Goal: Information Seeking & Learning: Check status

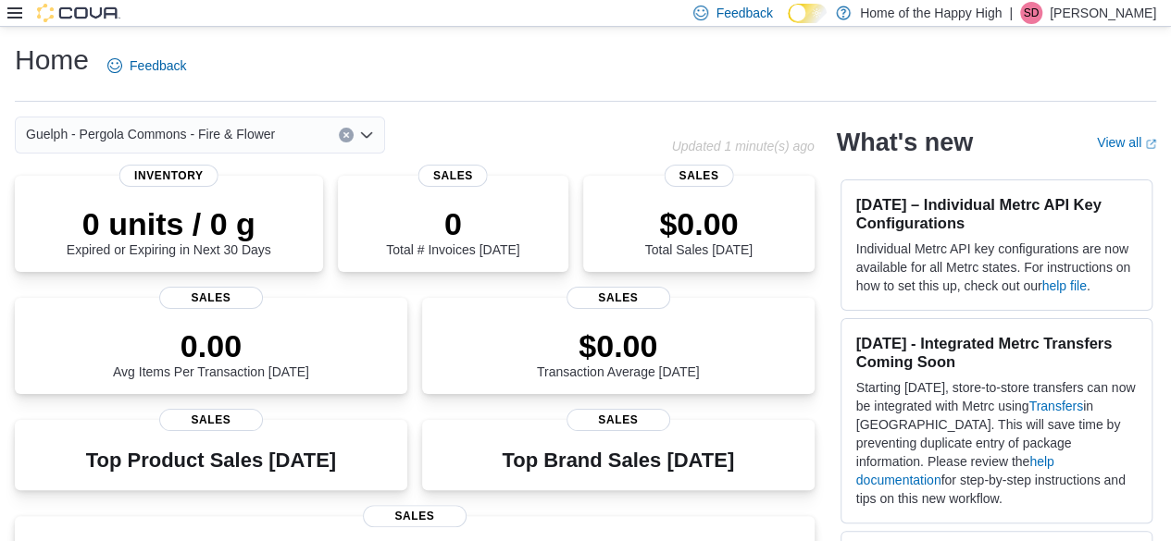
click at [6, 13] on div "Feedback Dark Mode Home of the Happy High | SD [PERSON_NAME]" at bounding box center [585, 13] width 1171 height 27
click at [19, 16] on icon at bounding box center [14, 13] width 15 height 15
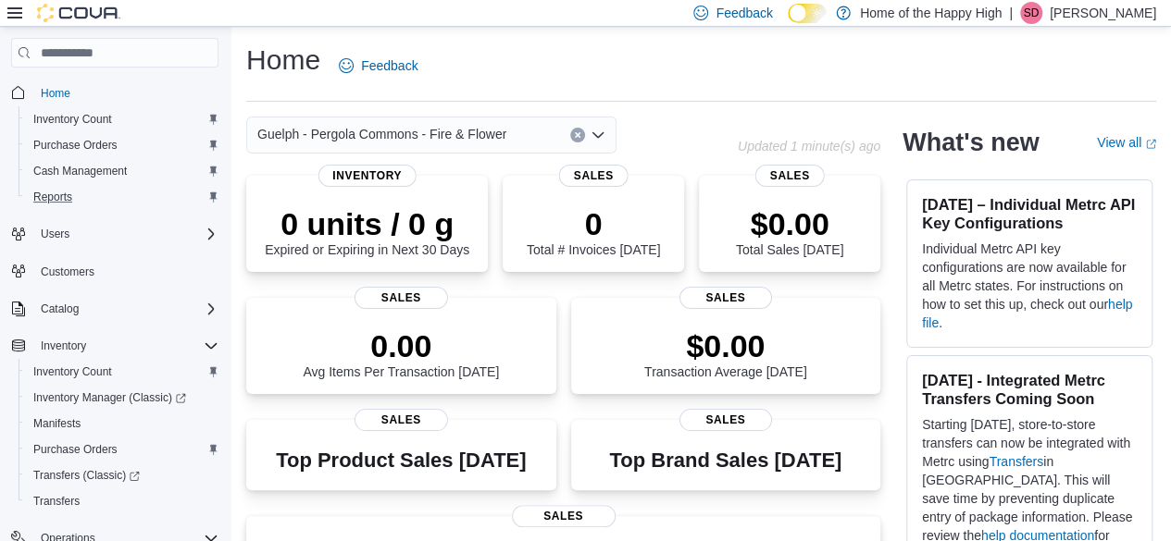
click at [84, 192] on div "Reports" at bounding box center [122, 197] width 192 height 22
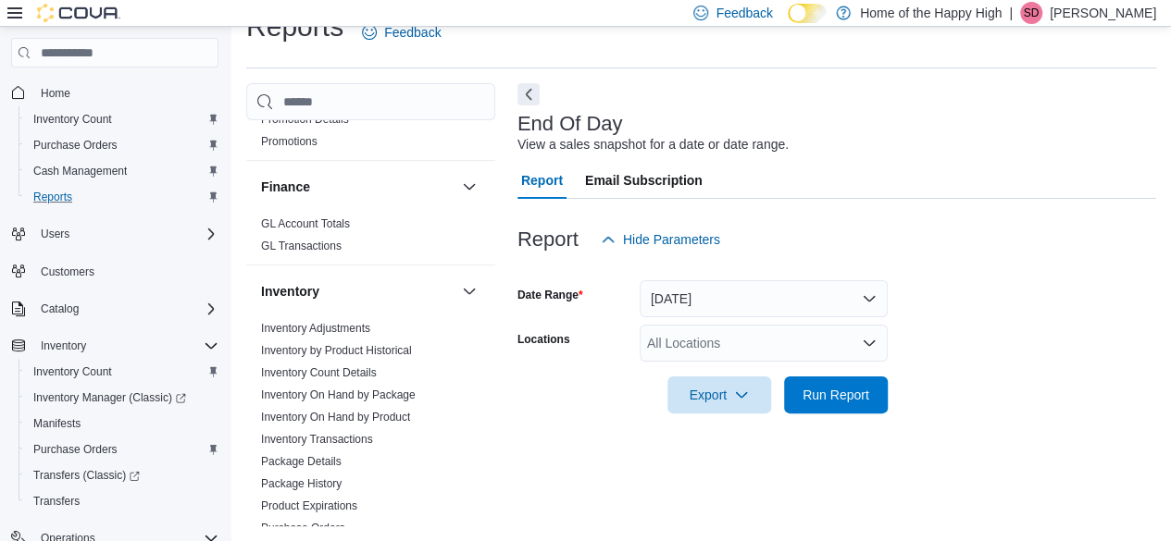
scroll to position [463, 0]
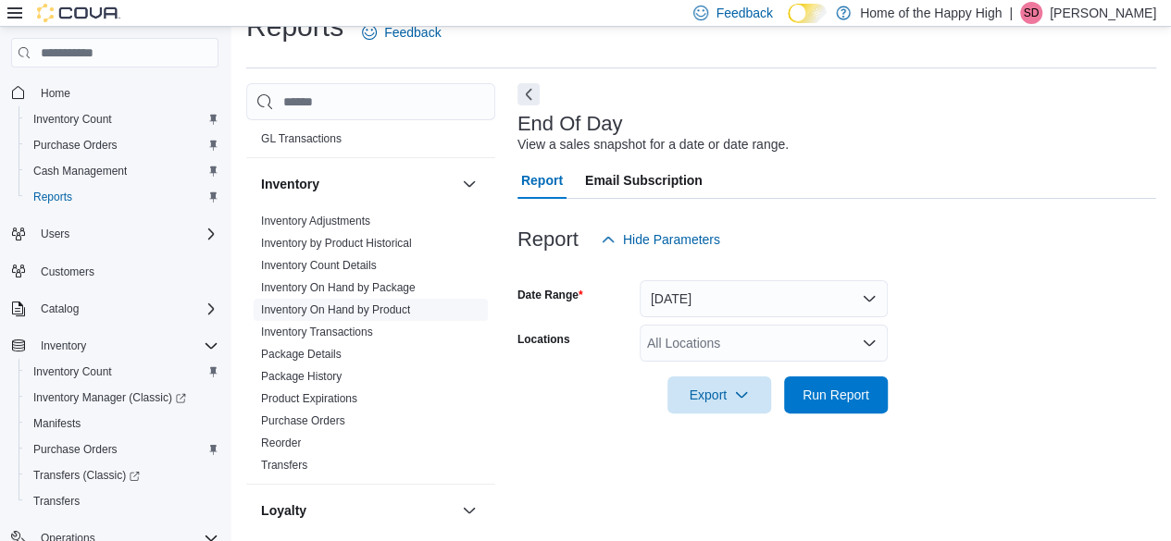
click at [369, 299] on span "Inventory On Hand by Product" at bounding box center [371, 310] width 234 height 22
click at [372, 310] on link "Inventory On Hand by Product" at bounding box center [335, 310] width 149 height 13
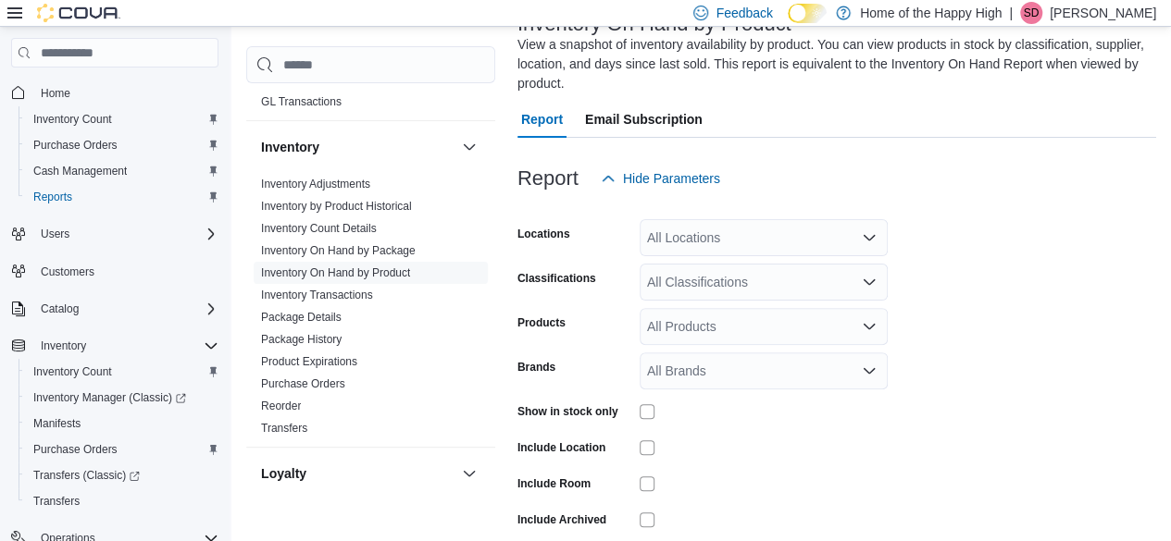
scroll to position [174, 0]
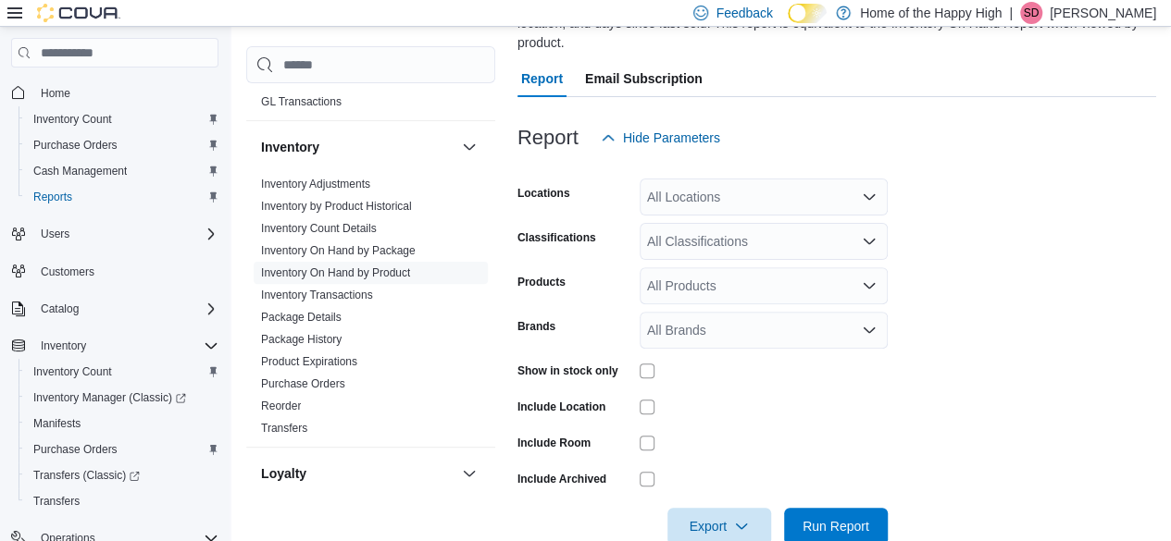
click at [688, 192] on div "All Locations" at bounding box center [764, 197] width 248 height 37
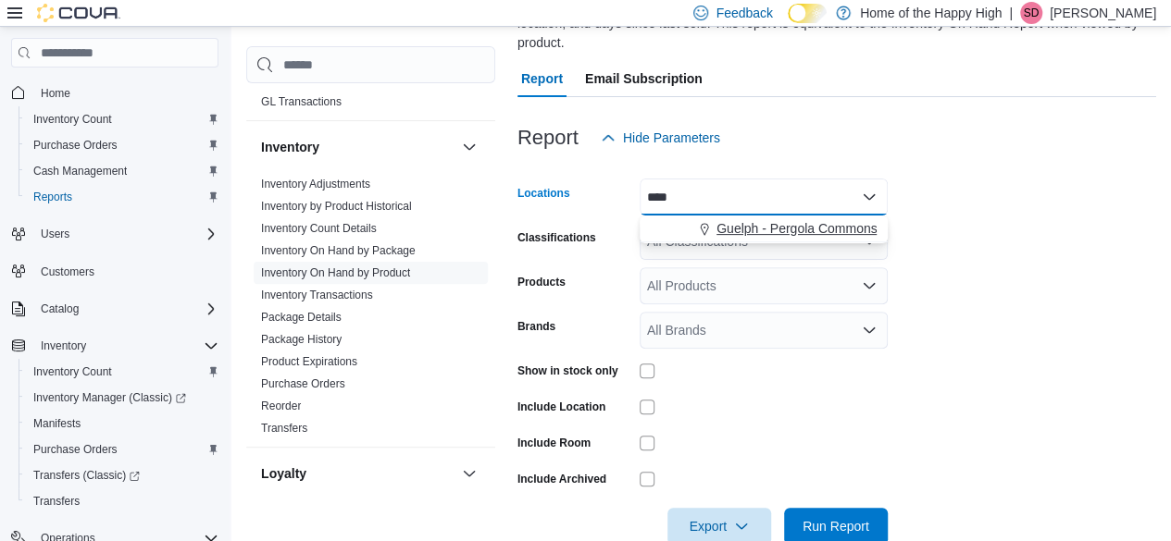
type input "****"
click at [735, 232] on span "Guelph - Pergola Commons - Fire & Flower" at bounding box center [840, 228] width 249 height 19
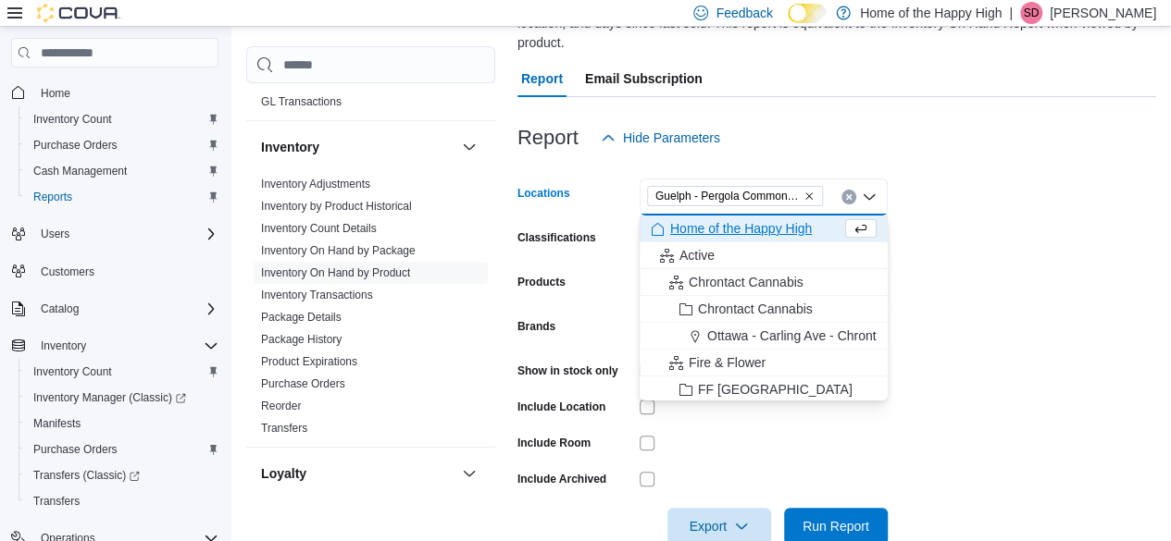
click at [1107, 312] on form "Locations [GEOGRAPHIC_DATA] - Pergola Commons - Fire & Flower Combo box. Select…" at bounding box center [836, 350] width 639 height 389
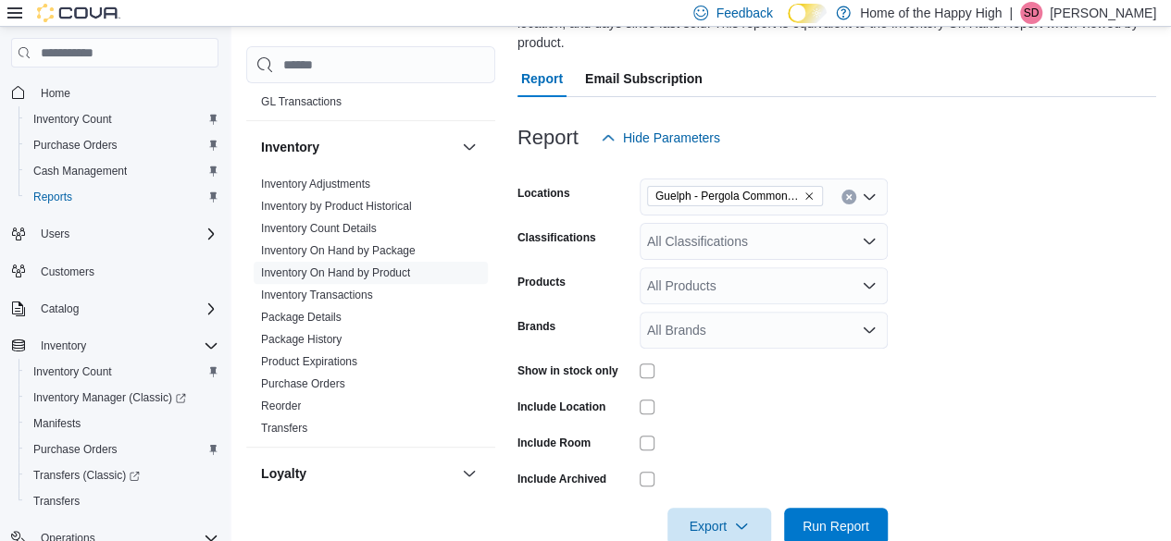
click at [697, 243] on div "All Classifications" at bounding box center [764, 241] width 248 height 37
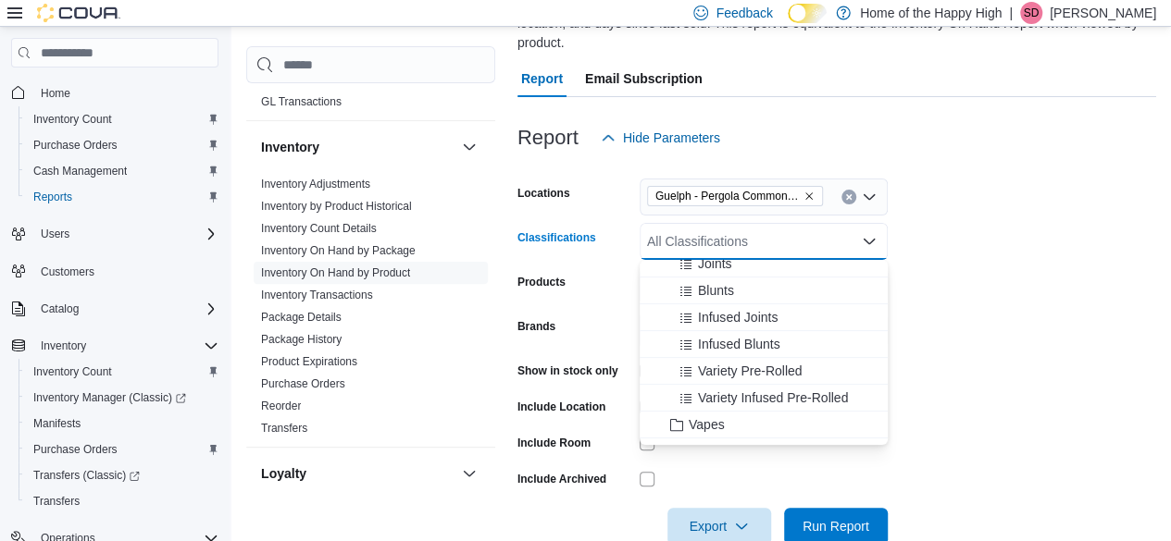
scroll to position [370, 0]
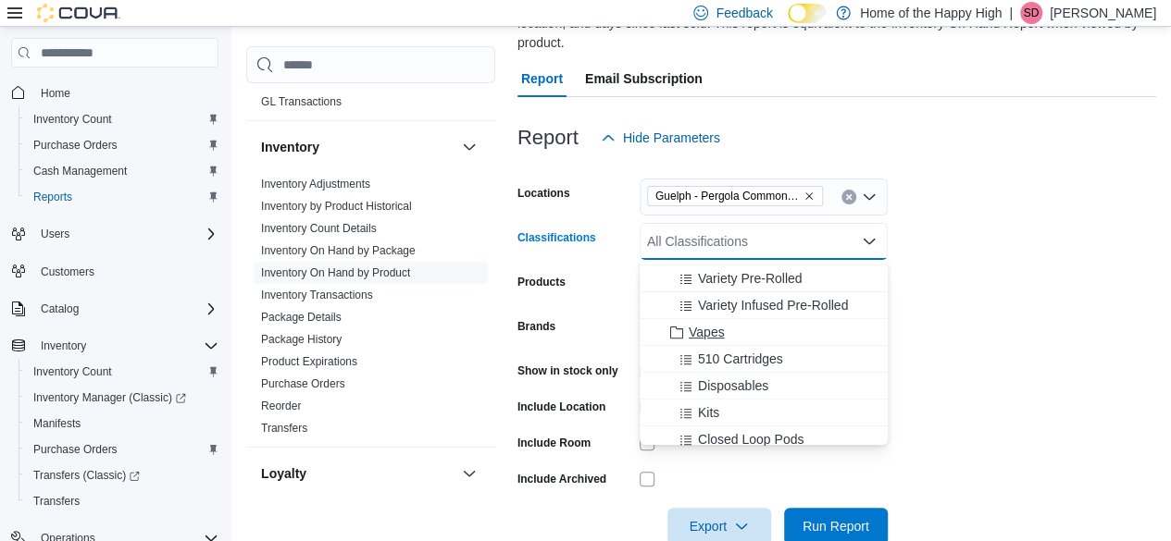
click at [729, 336] on div "Vapes" at bounding box center [764, 332] width 226 height 19
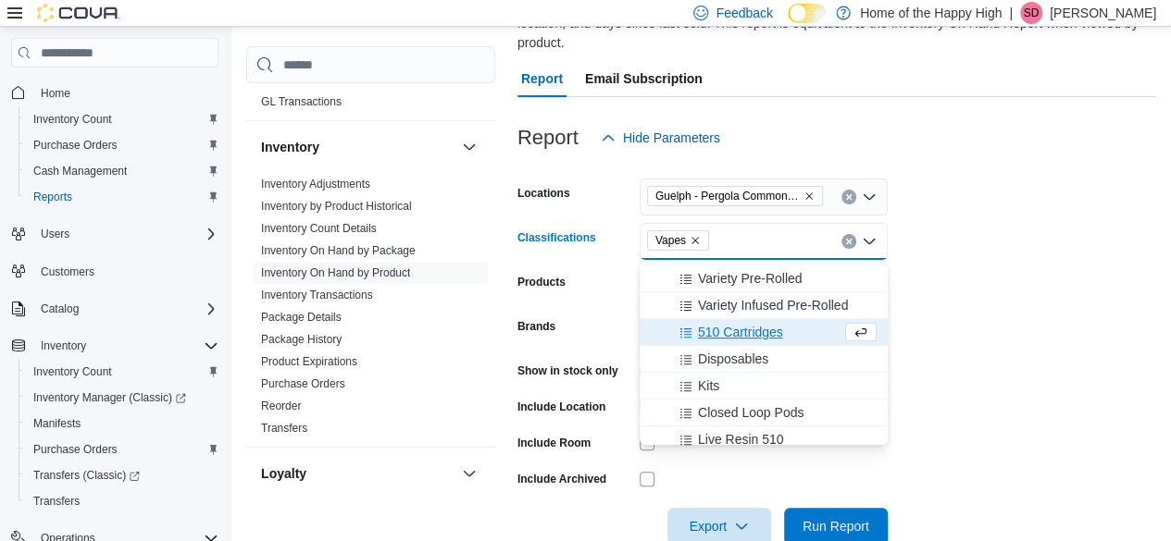
click at [994, 342] on form "Locations [GEOGRAPHIC_DATA] - Pergola Commons - Fire & Flower Classifications V…" at bounding box center [836, 350] width 639 height 389
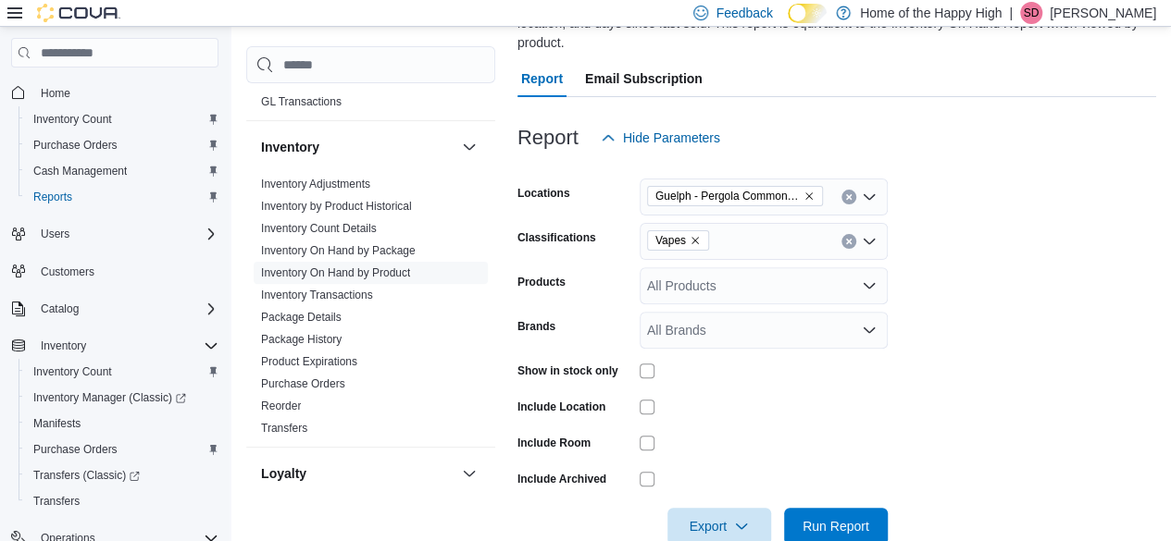
click at [678, 290] on div "All Products" at bounding box center [764, 285] width 248 height 37
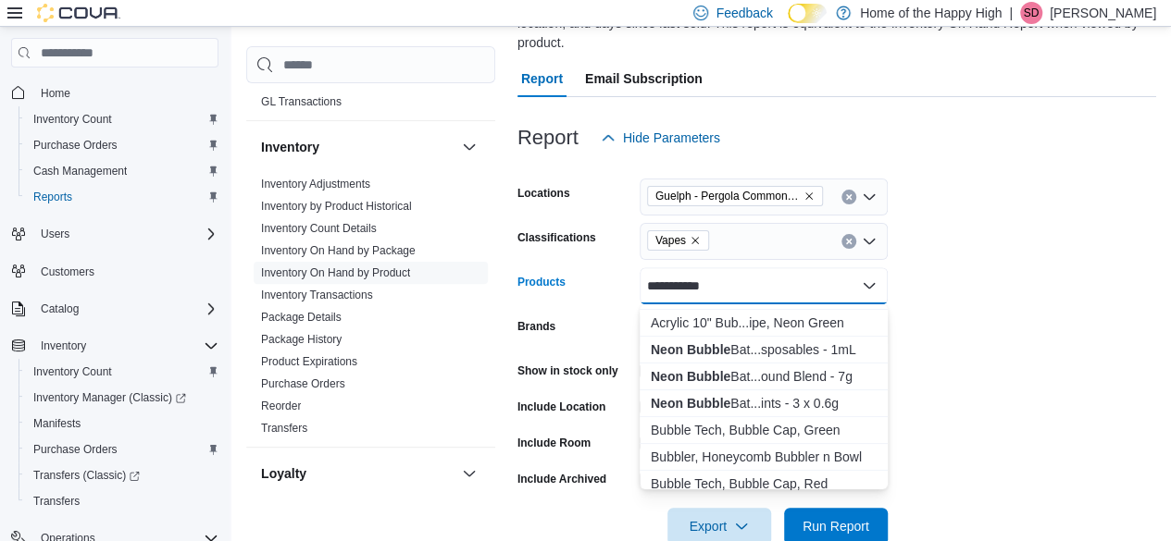
scroll to position [185, 0]
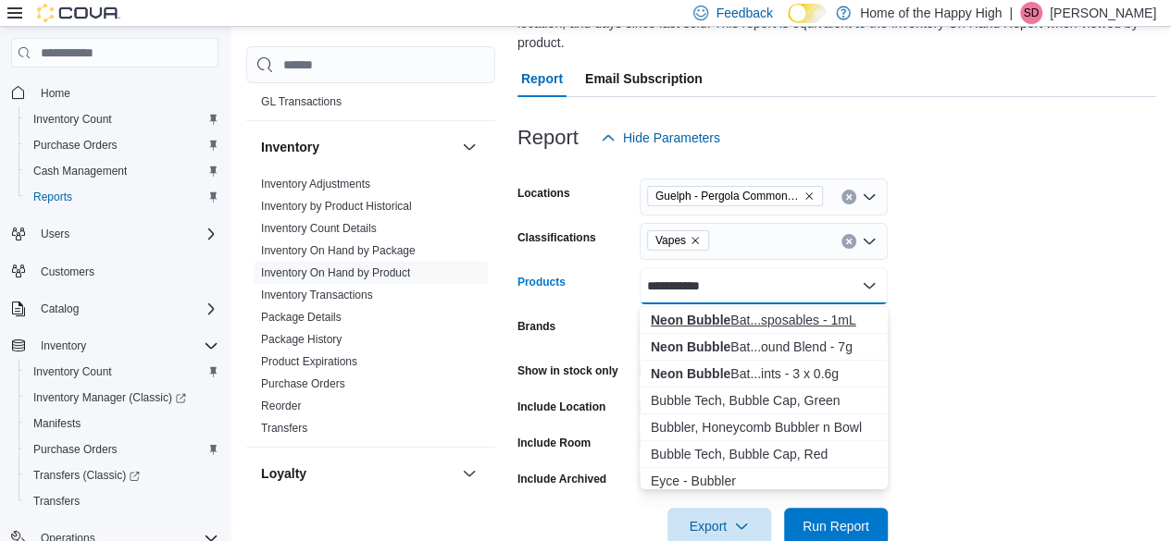
type input "**********"
click at [796, 321] on div "Neon Bubble Bat...sposables - 1mL" at bounding box center [764, 320] width 226 height 19
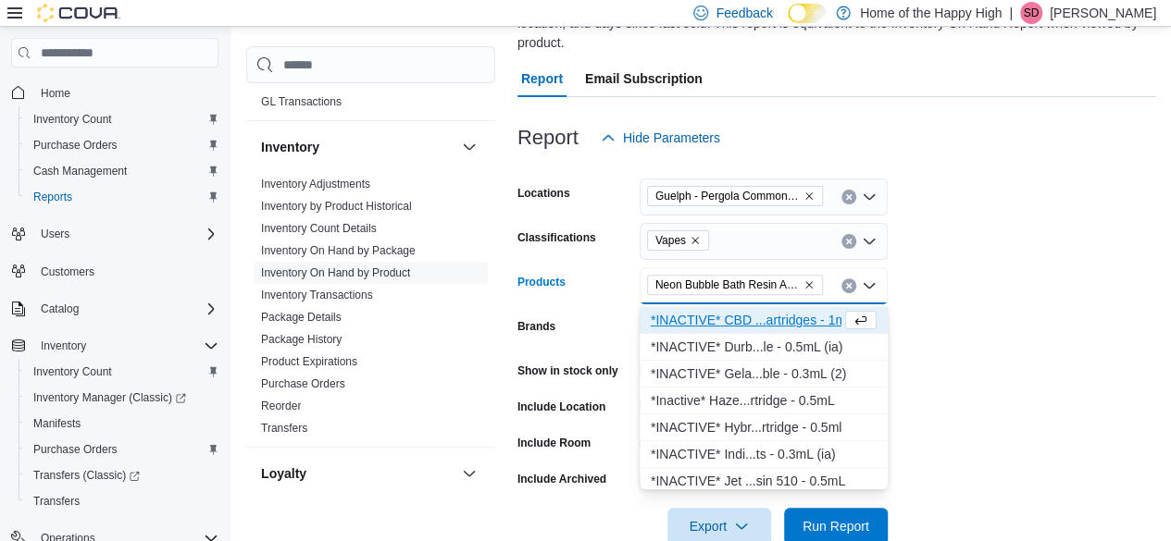
click at [965, 427] on form "Locations [GEOGRAPHIC_DATA] - Pergola Commons - Fire & Flower Classifications V…" at bounding box center [836, 350] width 639 height 389
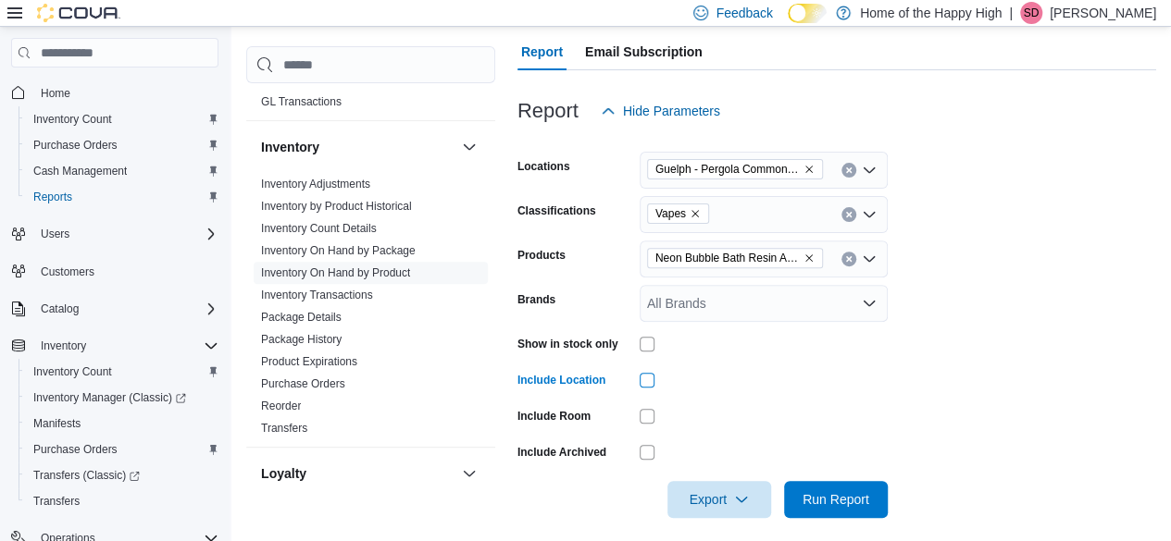
scroll to position [215, 0]
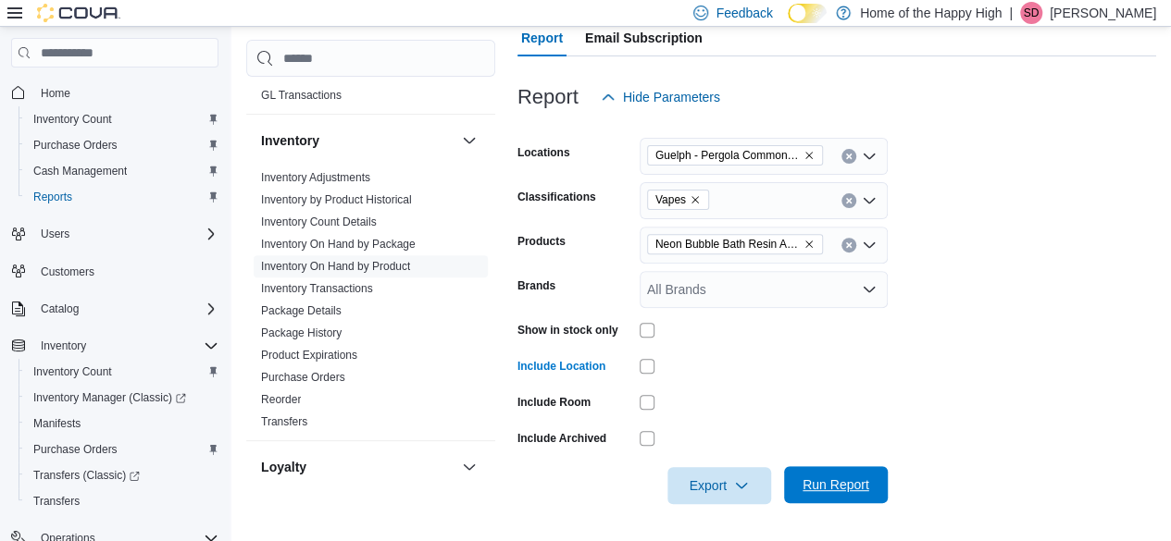
click at [827, 478] on span "Run Report" at bounding box center [835, 485] width 67 height 19
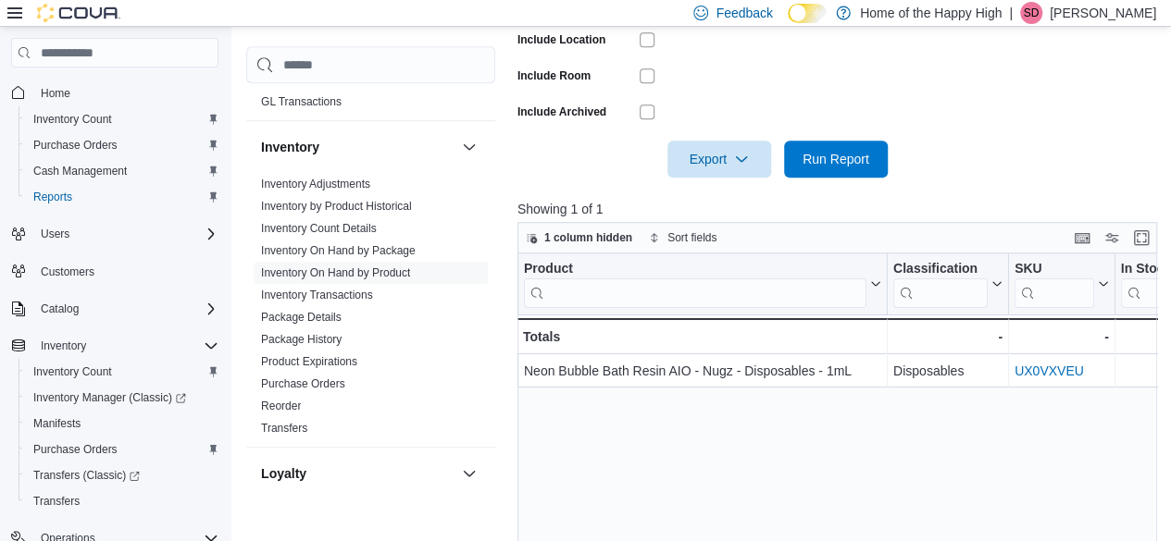
scroll to position [585, 0]
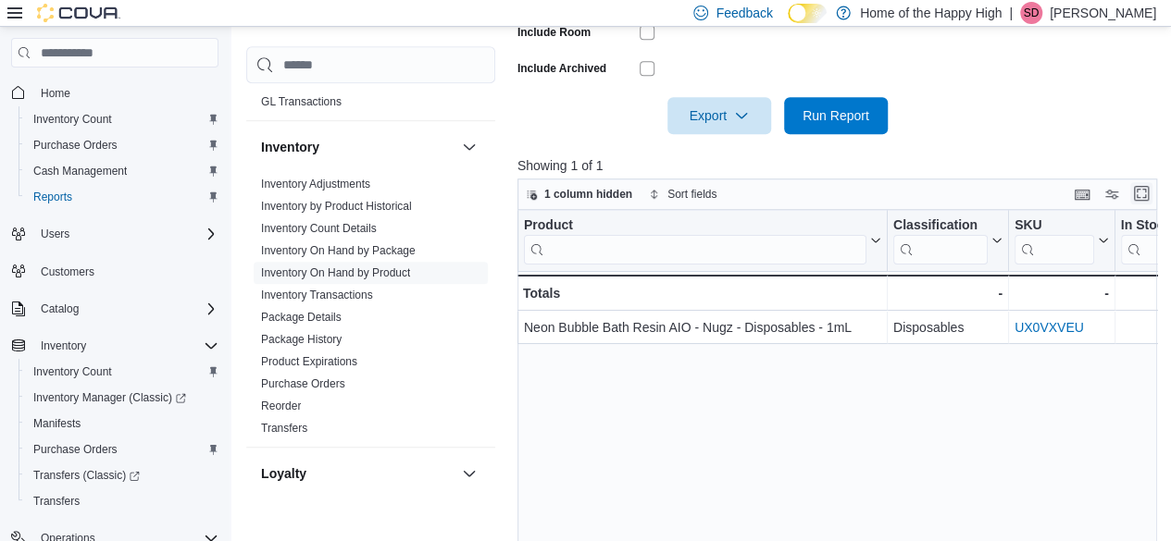
click at [1149, 197] on button "Enter fullscreen" at bounding box center [1141, 193] width 22 height 22
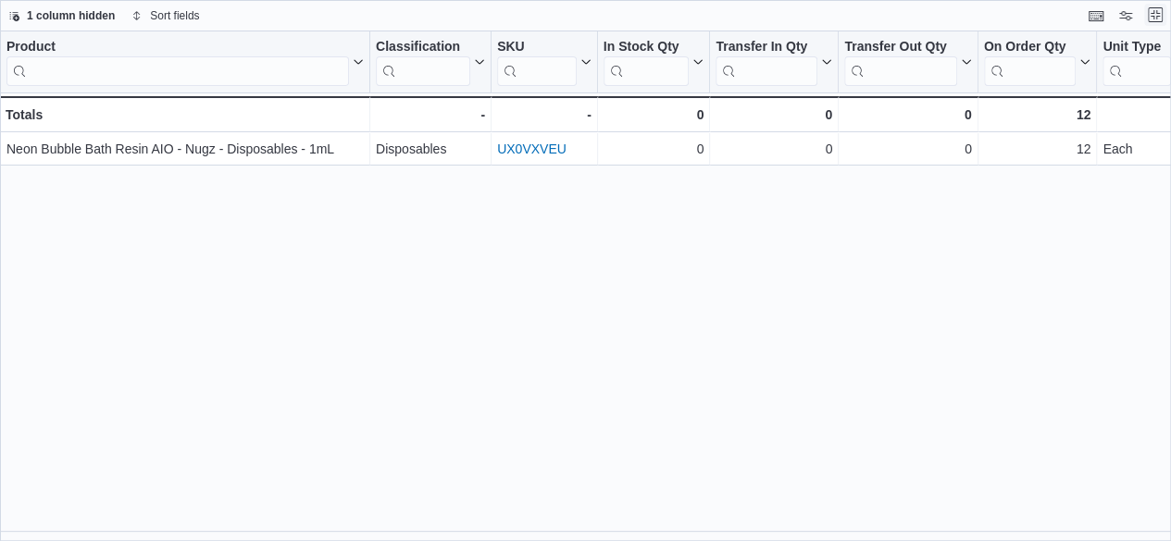
scroll to position [0, 0]
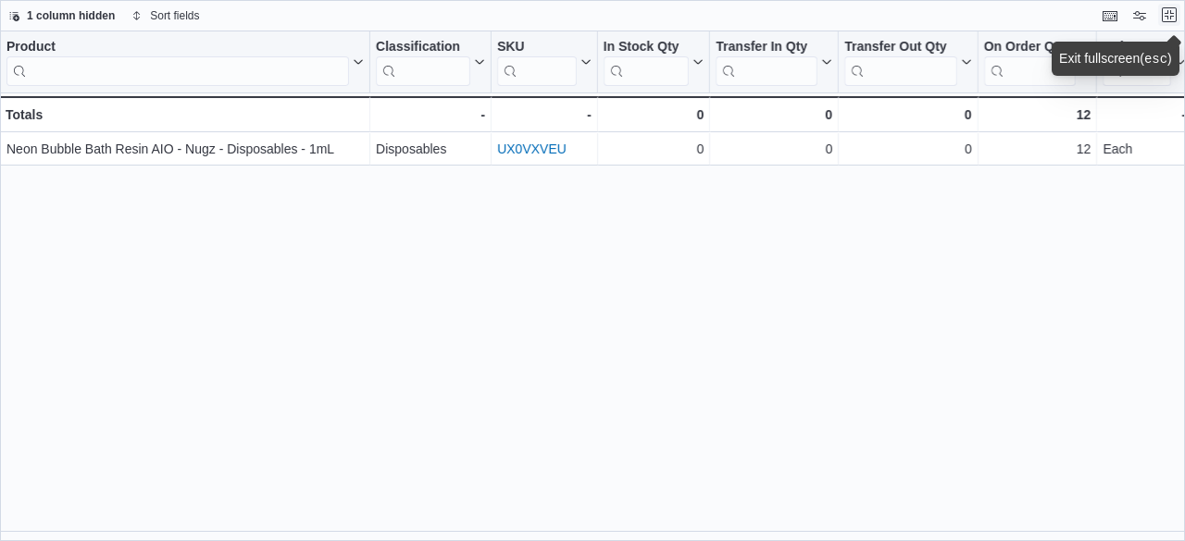
click at [1170, 12] on button "Exit fullscreen" at bounding box center [1169, 15] width 22 height 22
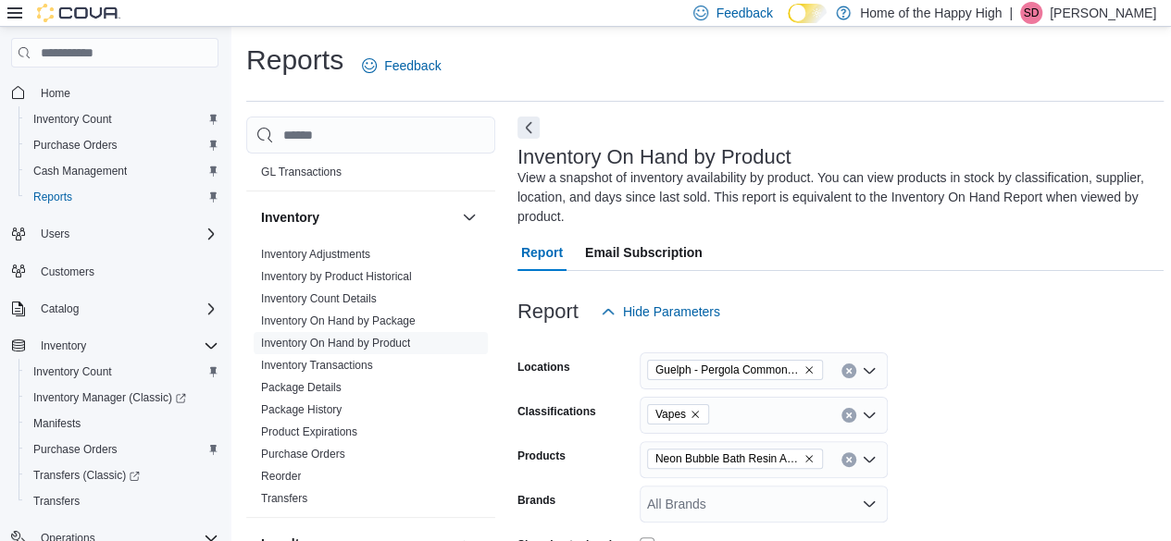
click at [690, 416] on icon "Remove Vapes from selection in this group" at bounding box center [694, 414] width 11 height 11
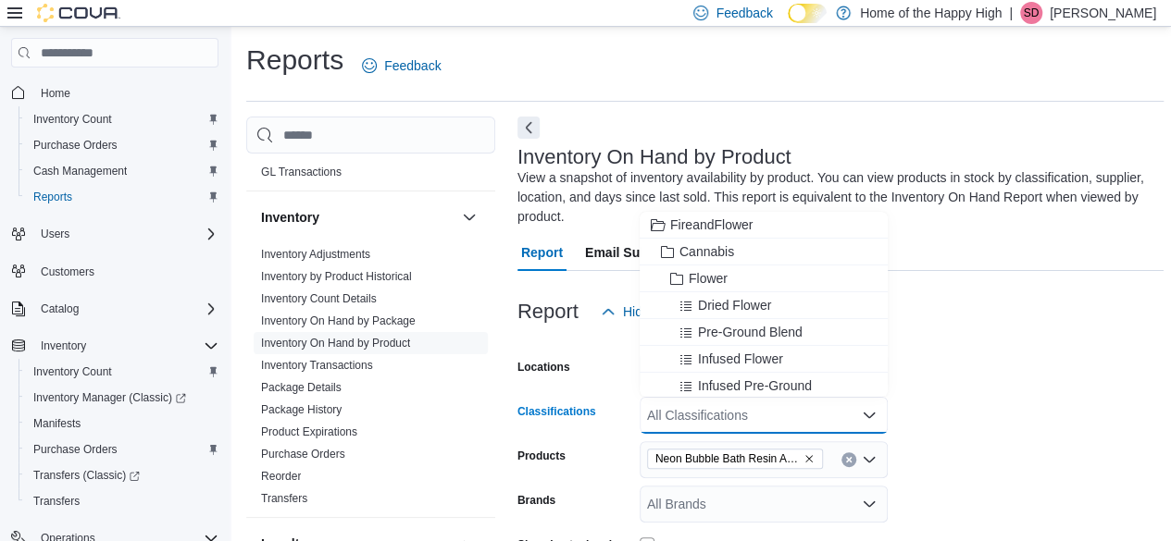
click at [696, 506] on div "All Brands" at bounding box center [764, 504] width 248 height 37
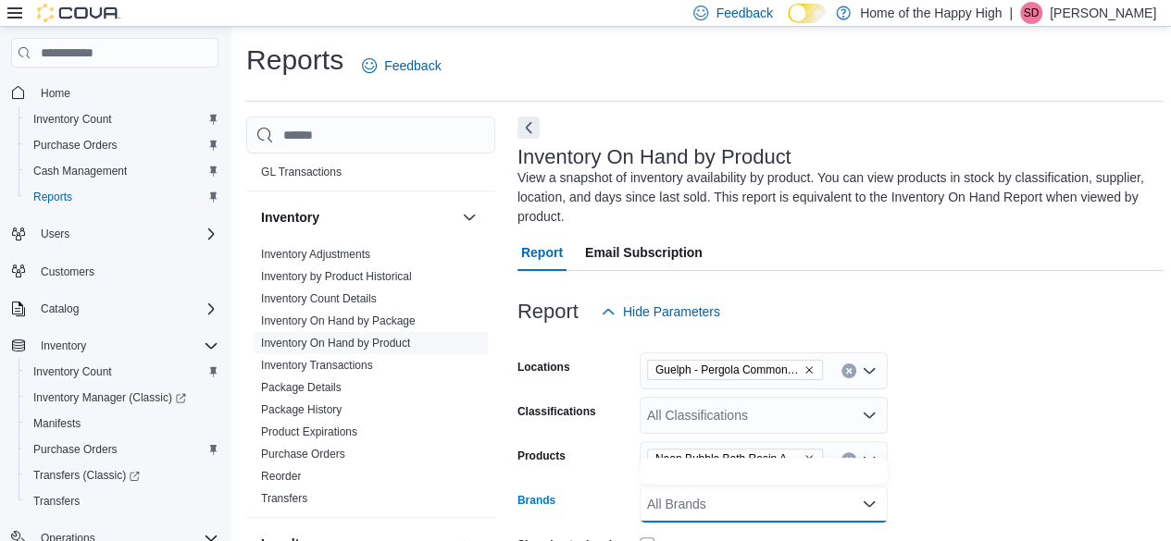
click at [979, 451] on form "Locations [GEOGRAPHIC_DATA] - Pergola Commons - Fire & Flower Classifications A…" at bounding box center [840, 524] width 646 height 389
click at [846, 460] on icon "Clear input" at bounding box center [848, 459] width 7 height 7
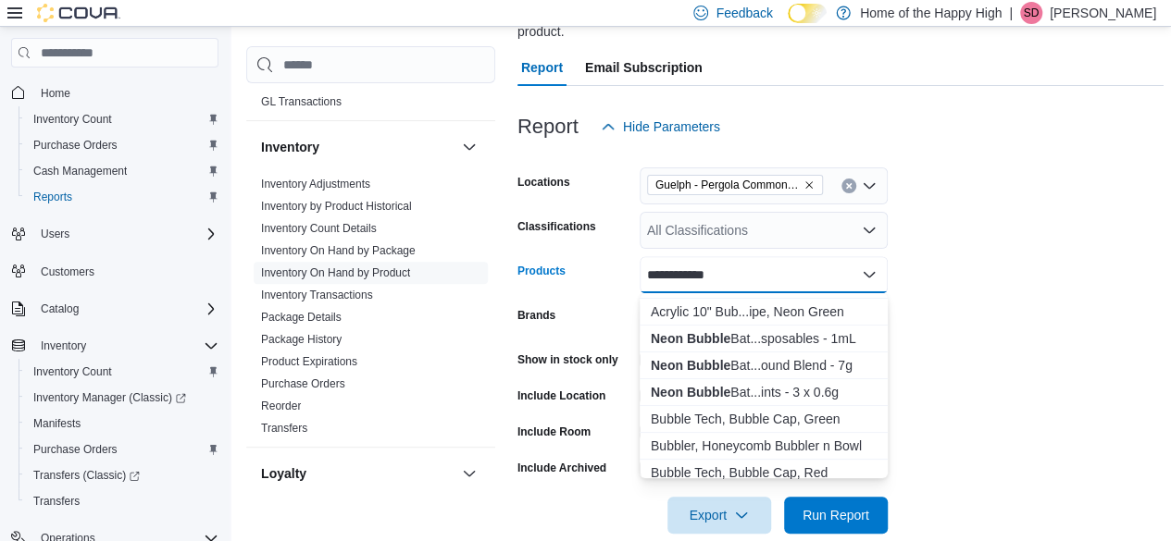
scroll to position [185, 0]
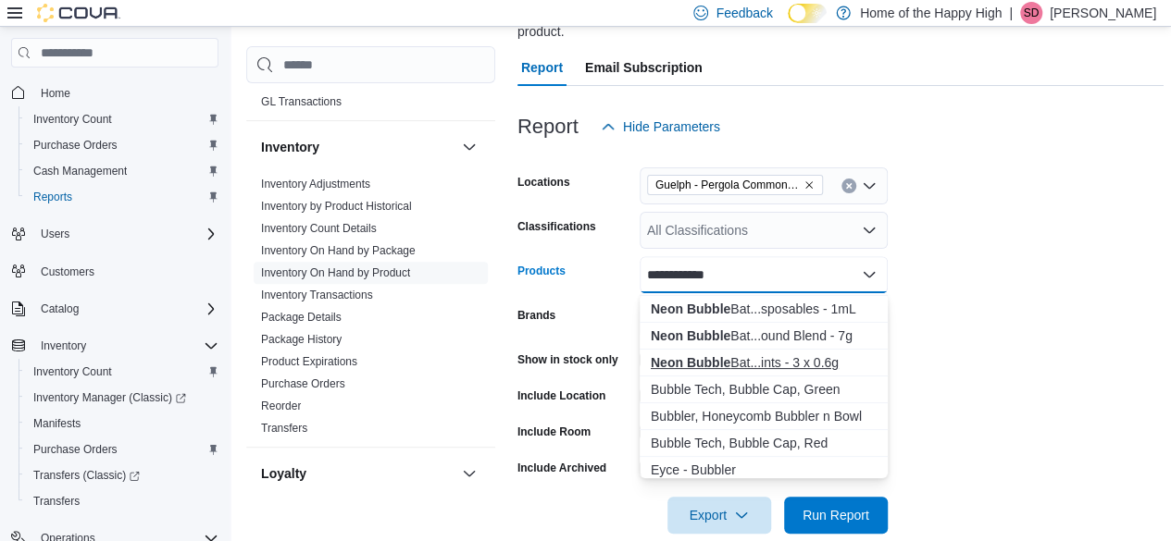
type input "**********"
click at [763, 366] on div "Neon Bubble Bat...ints - 3 x 0.6g" at bounding box center [764, 363] width 226 height 19
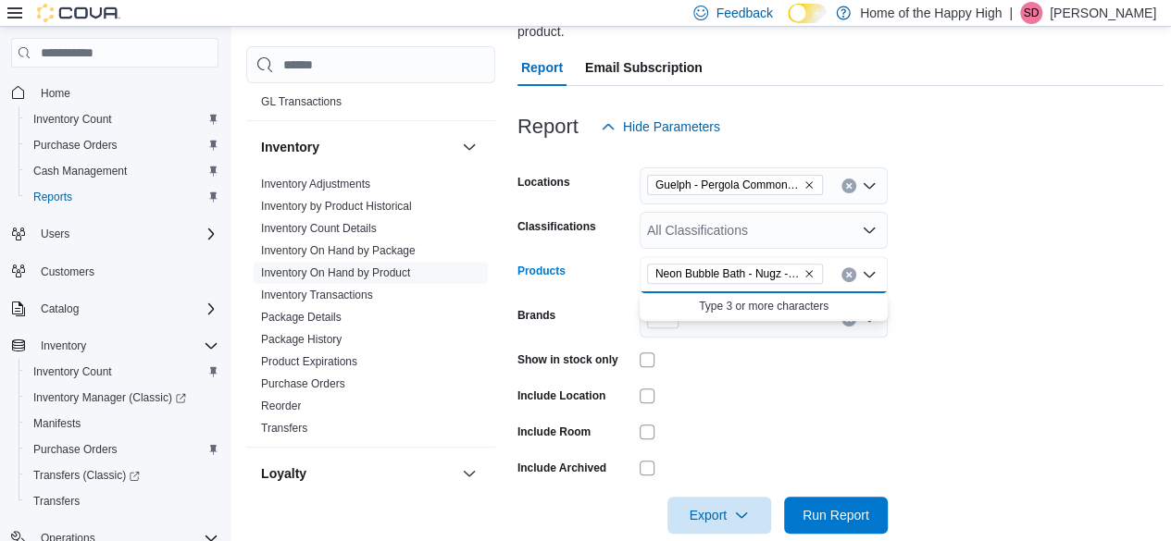
scroll to position [0, 0]
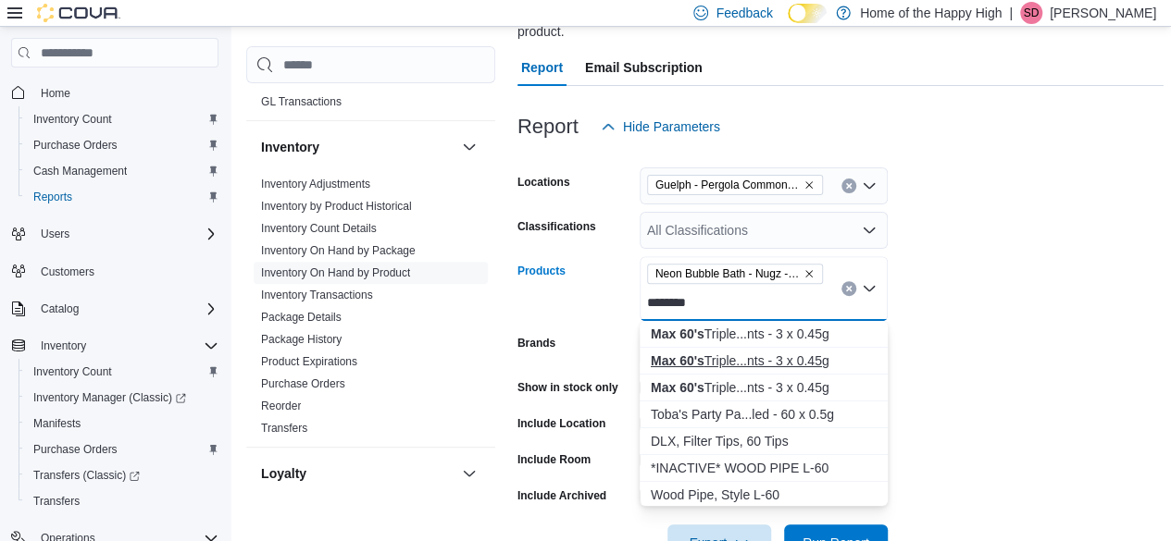
type input "********"
click at [746, 358] on div "Max 60's Triple...nts - 3 x 0.45g" at bounding box center [764, 361] width 226 height 19
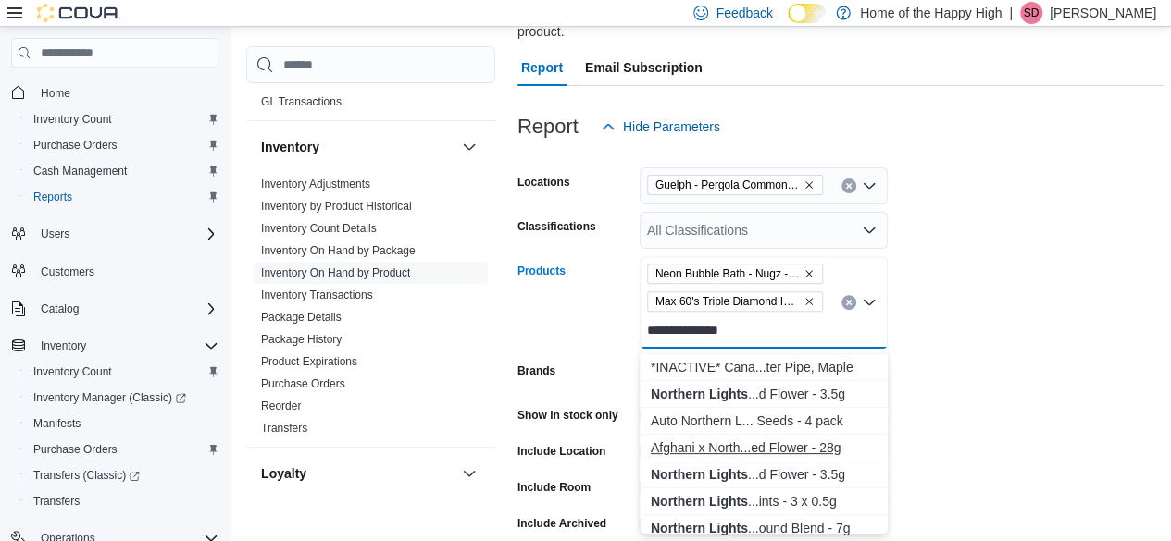
scroll to position [463, 0]
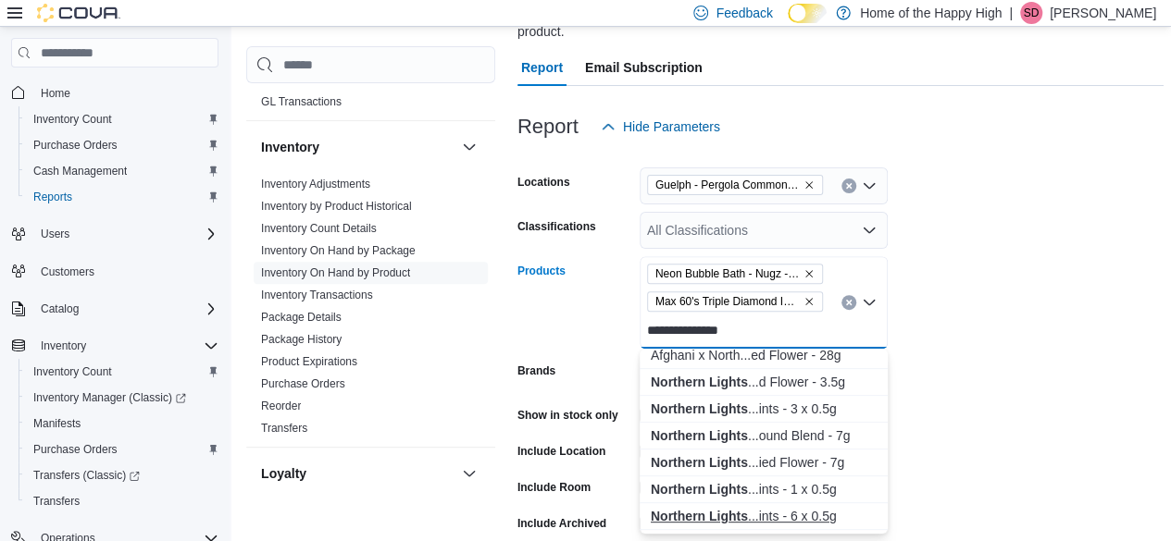
type input "**********"
click at [728, 517] on strong "Northern Lights" at bounding box center [699, 516] width 97 height 15
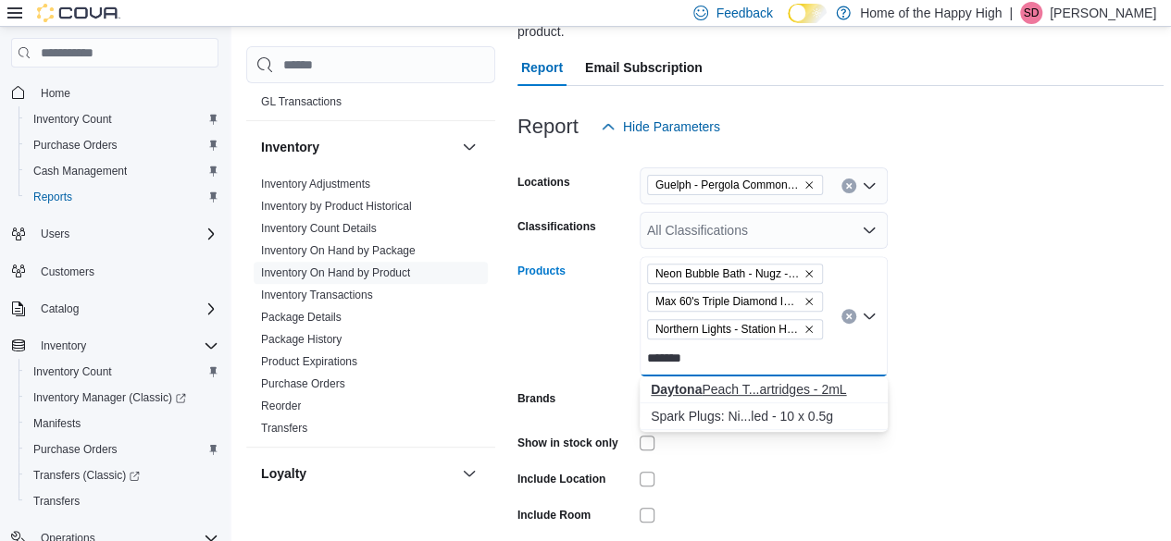
type input "*******"
click at [779, 387] on div "Daytona Peach T...artridges - 2mL" at bounding box center [764, 389] width 226 height 19
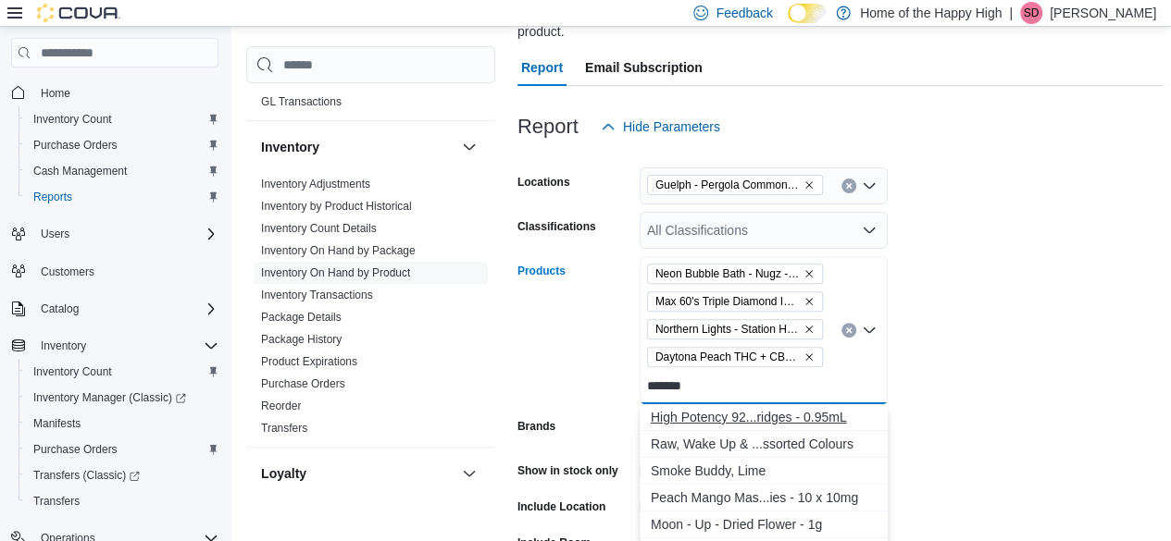
type input "*******"
click at [809, 418] on div "High Potency 92...ridges - 0.95mL" at bounding box center [764, 417] width 226 height 19
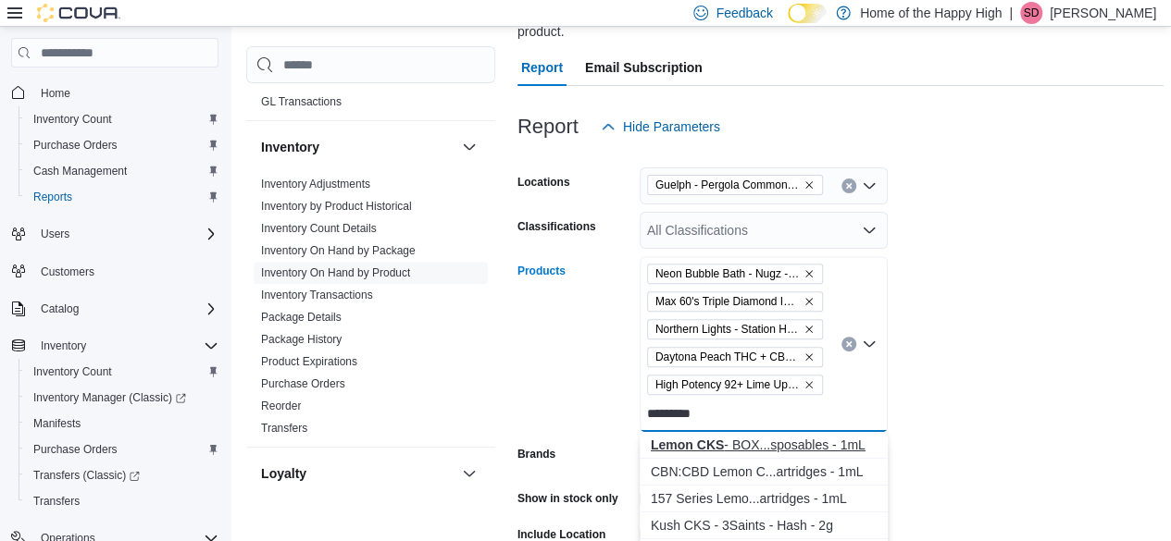
type input "*********"
click at [815, 447] on div "Lemon CKS - BOX...sposables - 1mL" at bounding box center [764, 445] width 226 height 19
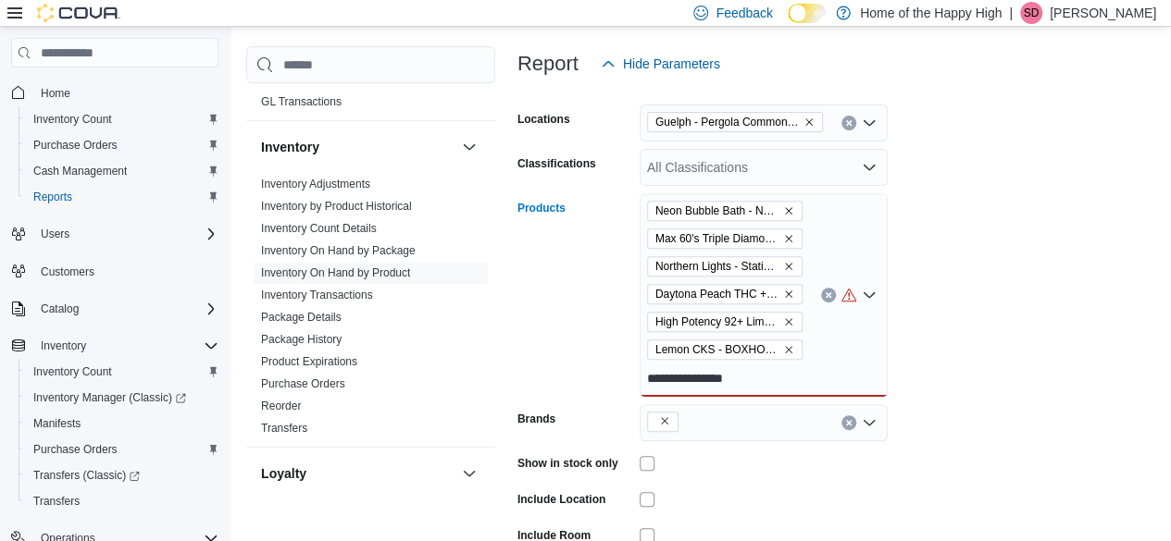
scroll to position [278, 0]
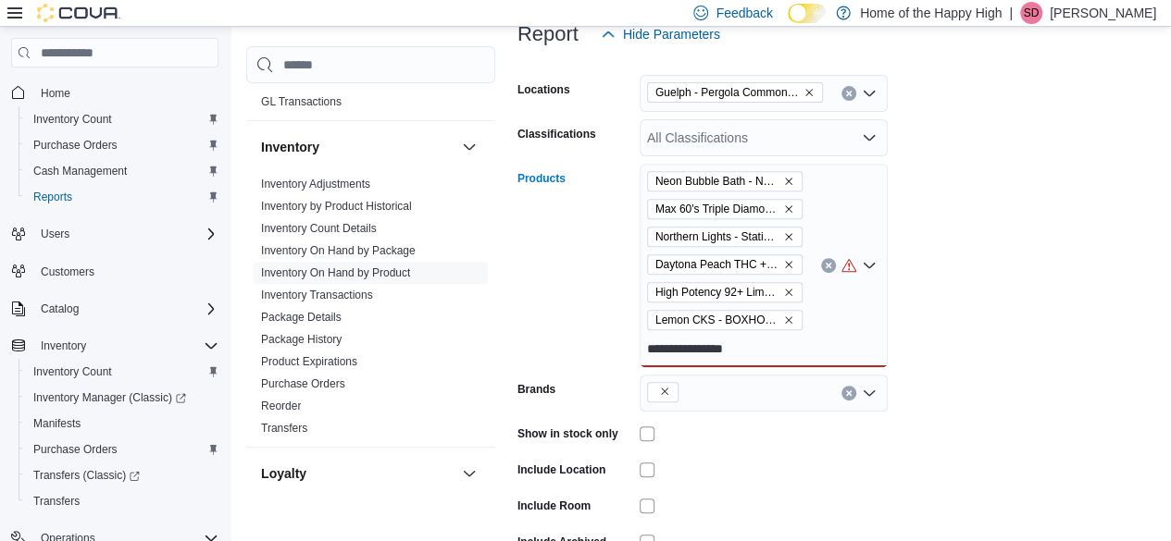
click at [749, 347] on input "**********" at bounding box center [700, 349] width 106 height 22
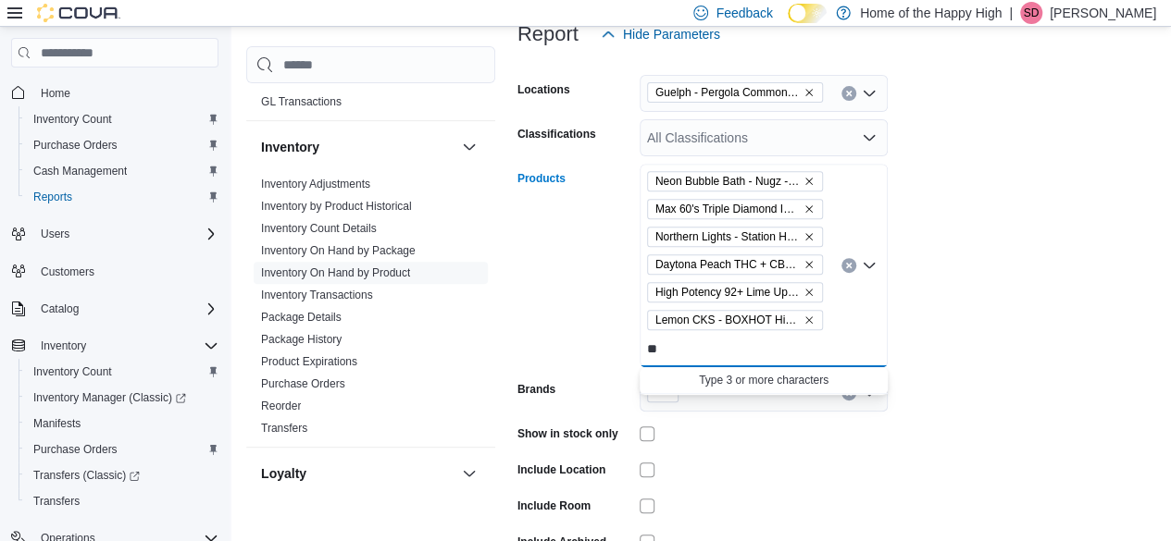
type input "*"
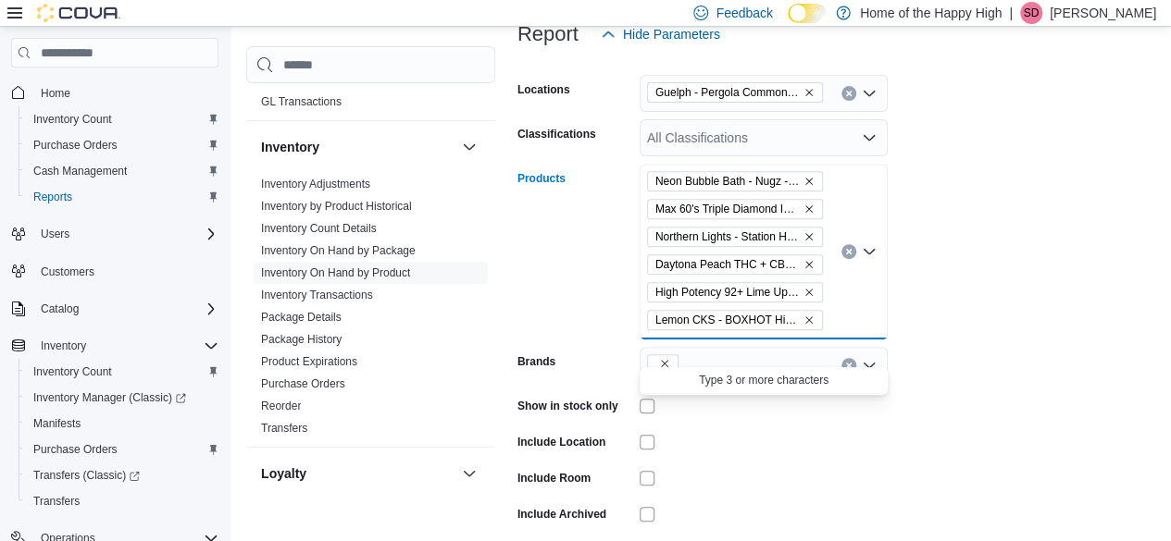
click at [985, 308] on form "Locations Guelph - Pergola Commons - Fire & Flower Classifications All Classifi…" at bounding box center [840, 317] width 646 height 528
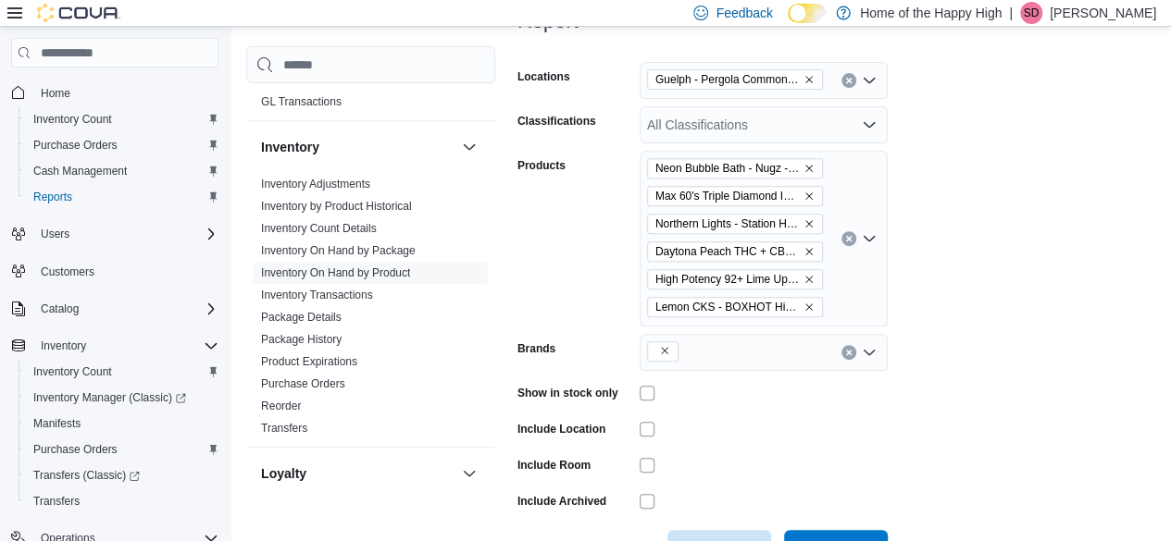
scroll to position [463, 0]
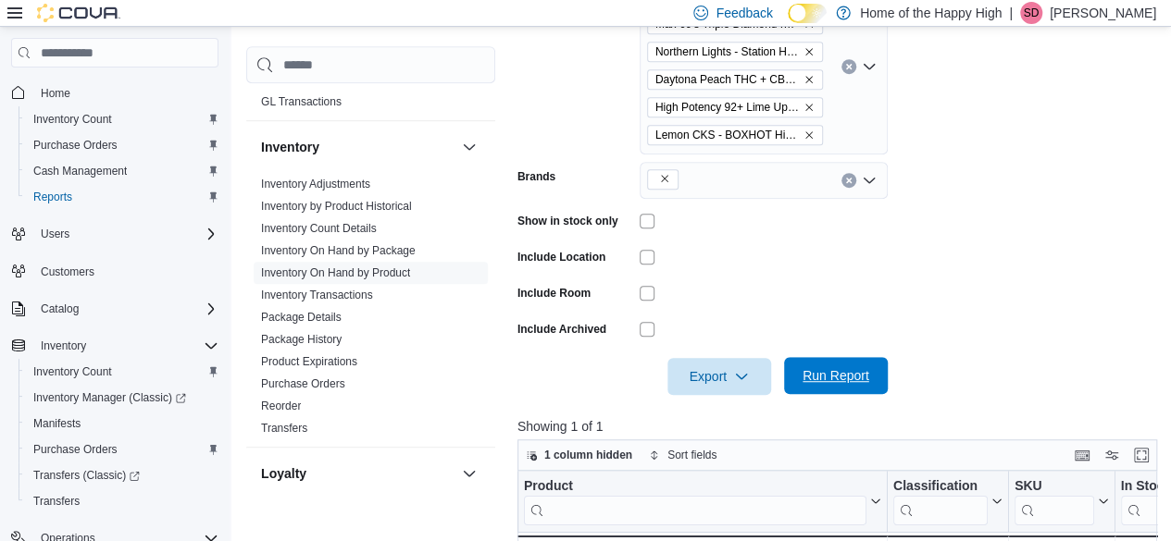
click at [840, 377] on span "Run Report" at bounding box center [835, 375] width 67 height 19
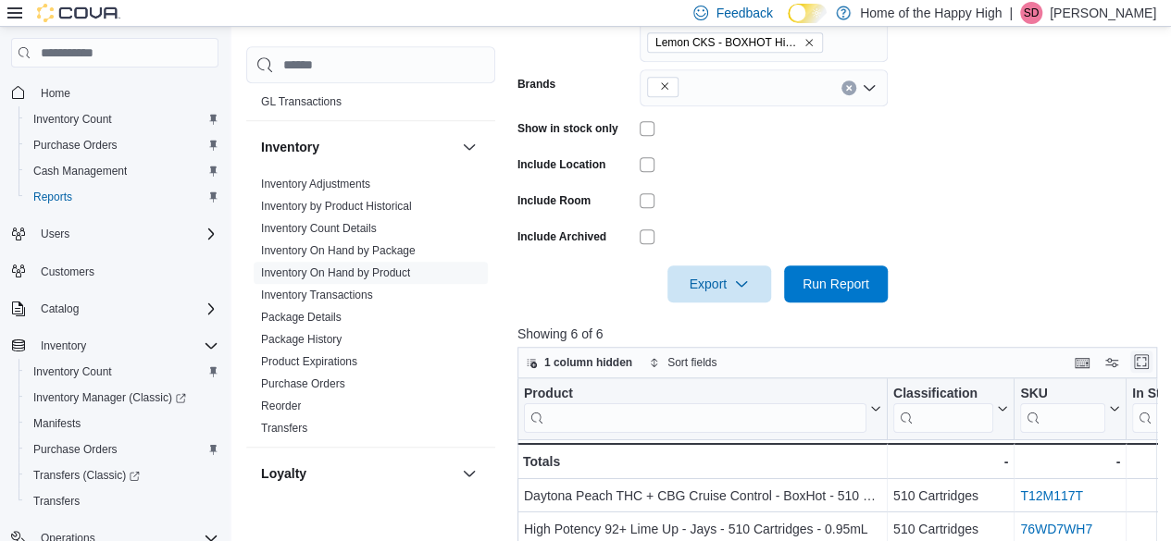
click at [1152, 357] on button "Enter fullscreen" at bounding box center [1141, 362] width 22 height 22
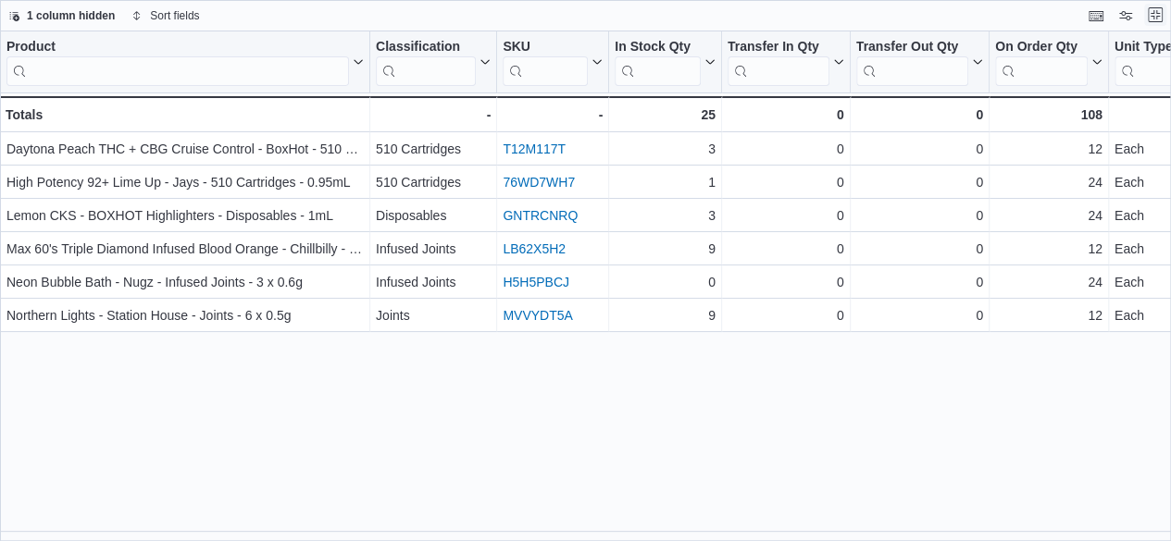
scroll to position [0, 0]
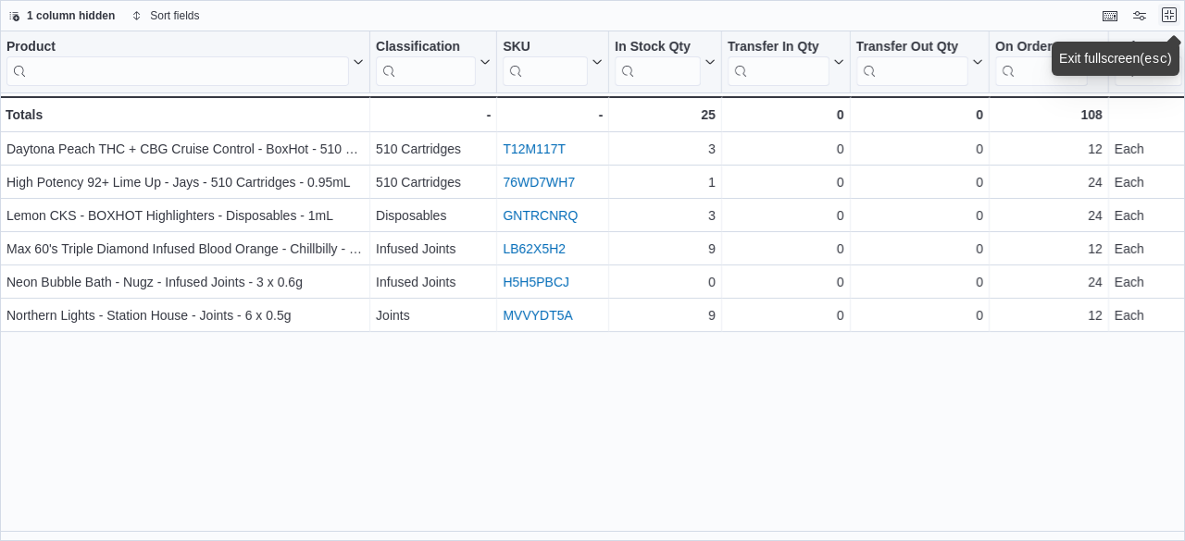
click at [1171, 18] on button "Exit fullscreen" at bounding box center [1169, 15] width 22 height 22
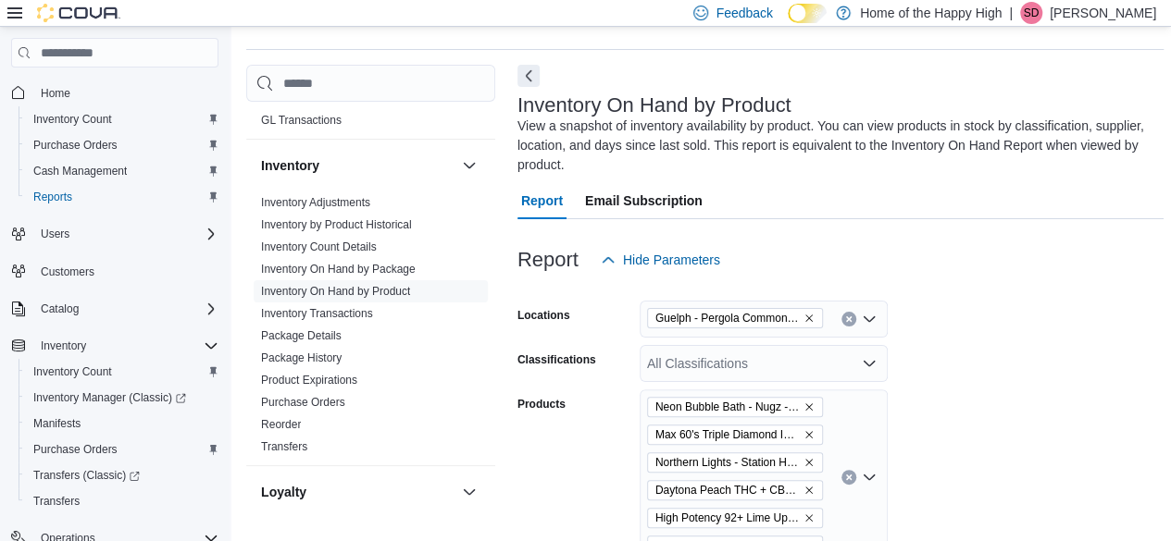
scroll to position [93, 0]
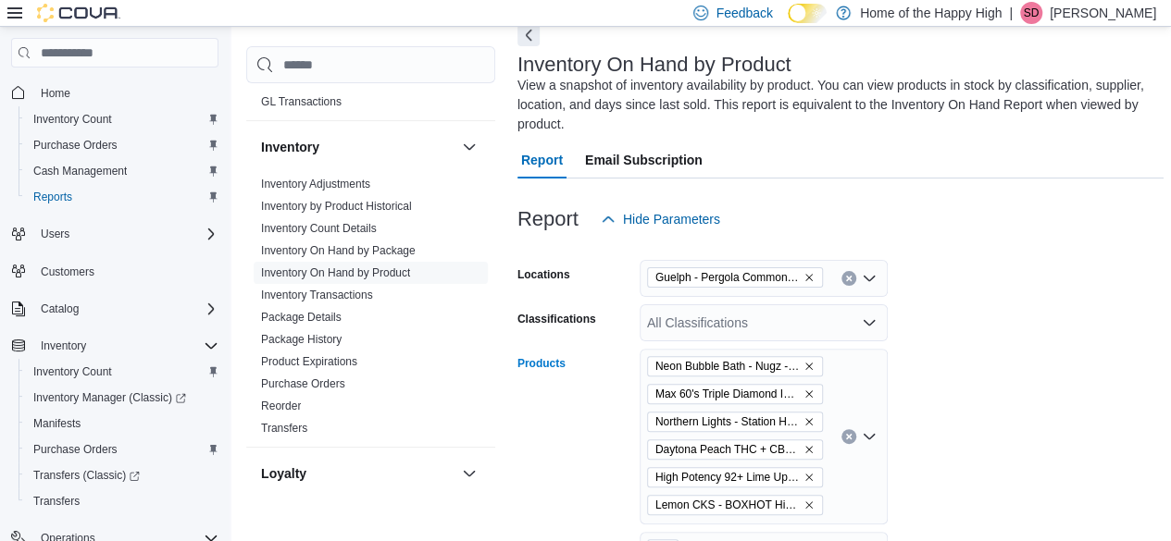
click at [851, 437] on icon "Clear input" at bounding box center [848, 436] width 7 height 7
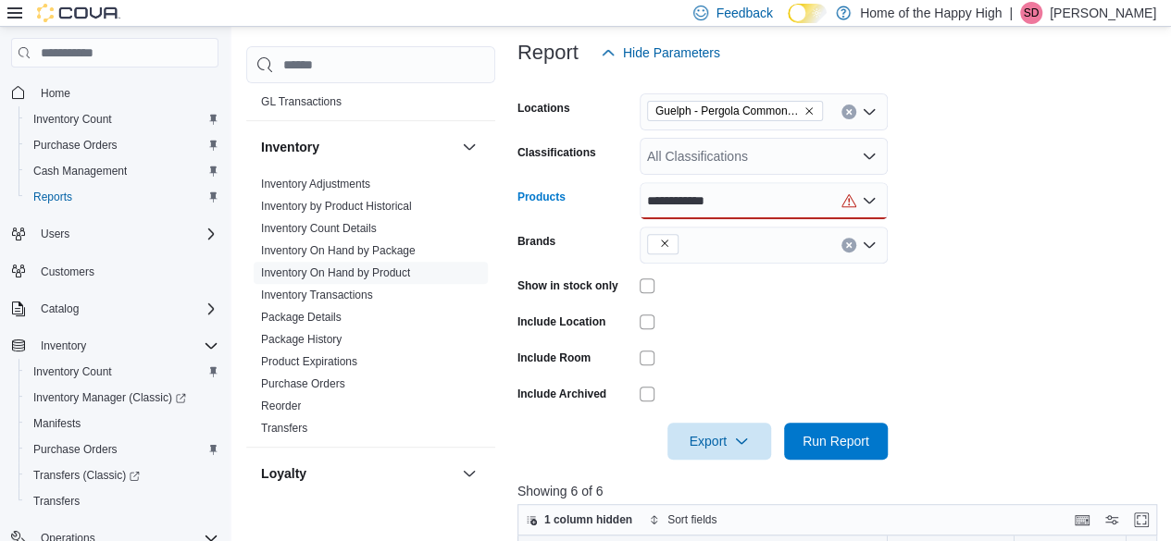
scroll to position [278, 0]
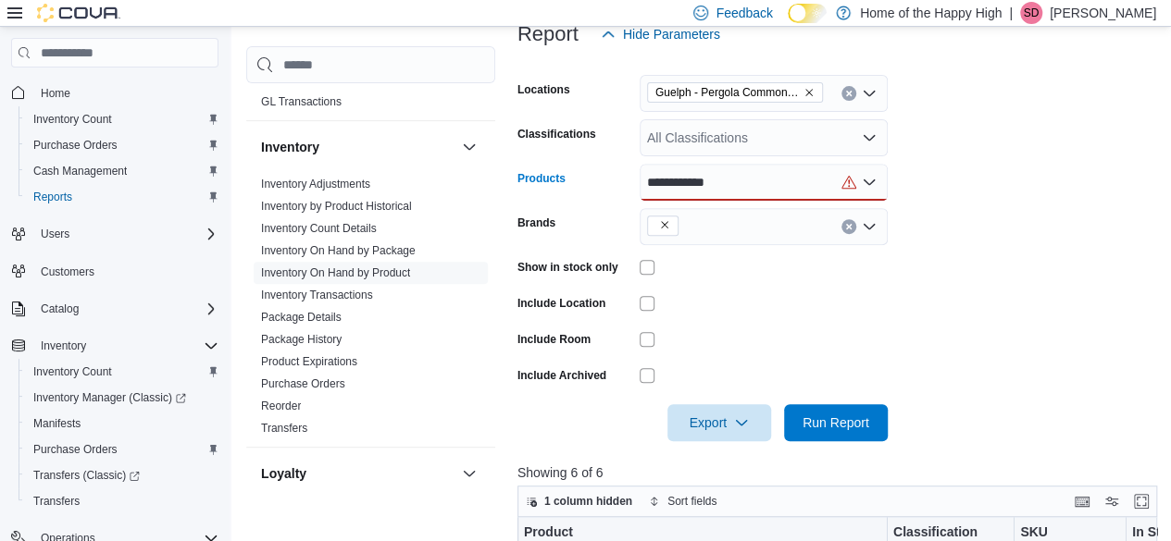
click at [742, 181] on div "**********" at bounding box center [764, 182] width 248 height 37
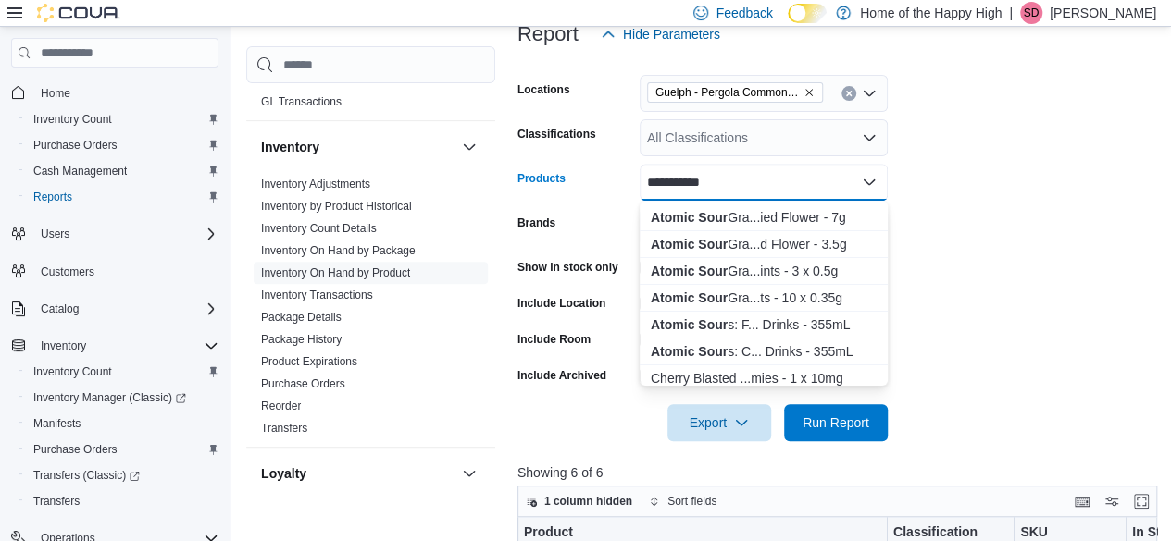
scroll to position [93, 0]
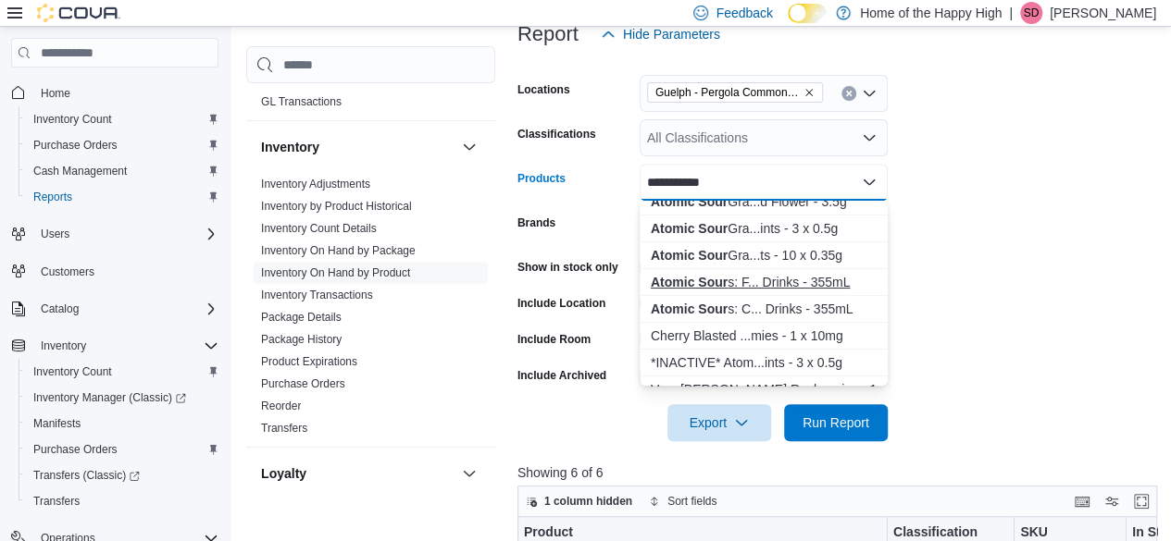
type input "**********"
click at [718, 283] on strong "Atomic Sour" at bounding box center [689, 282] width 77 height 15
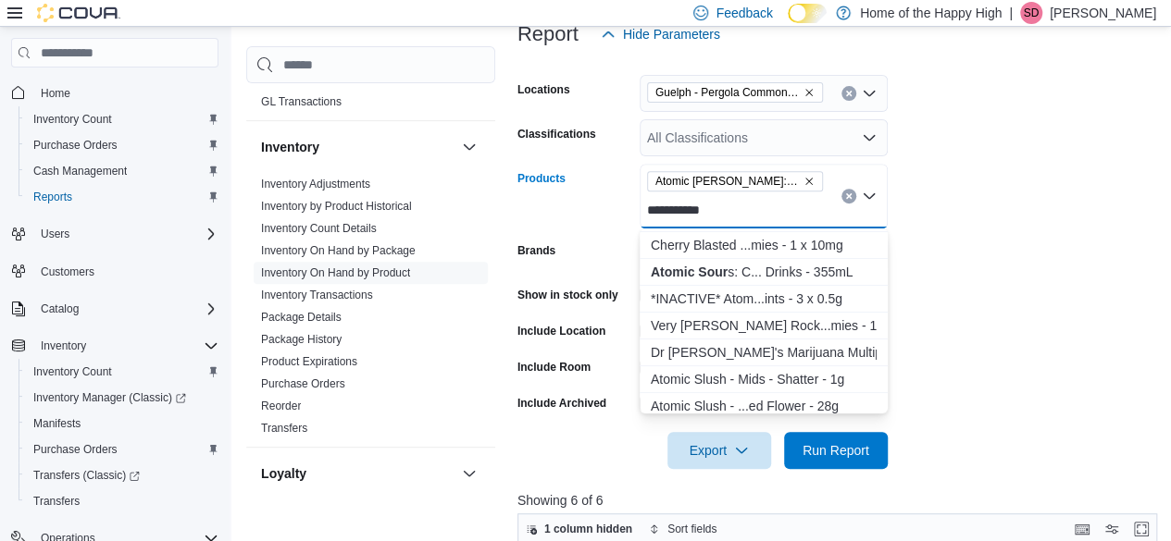
scroll to position [185, 0]
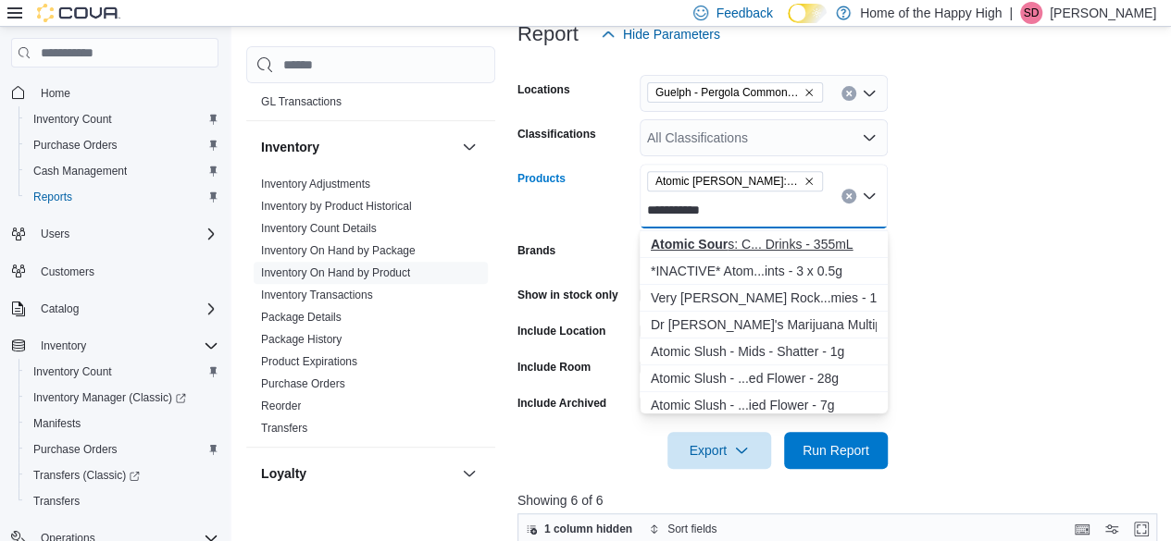
type input "**********"
click at [751, 245] on div "Atomic Sour s: C... Drinks - 355mL" at bounding box center [764, 244] width 226 height 19
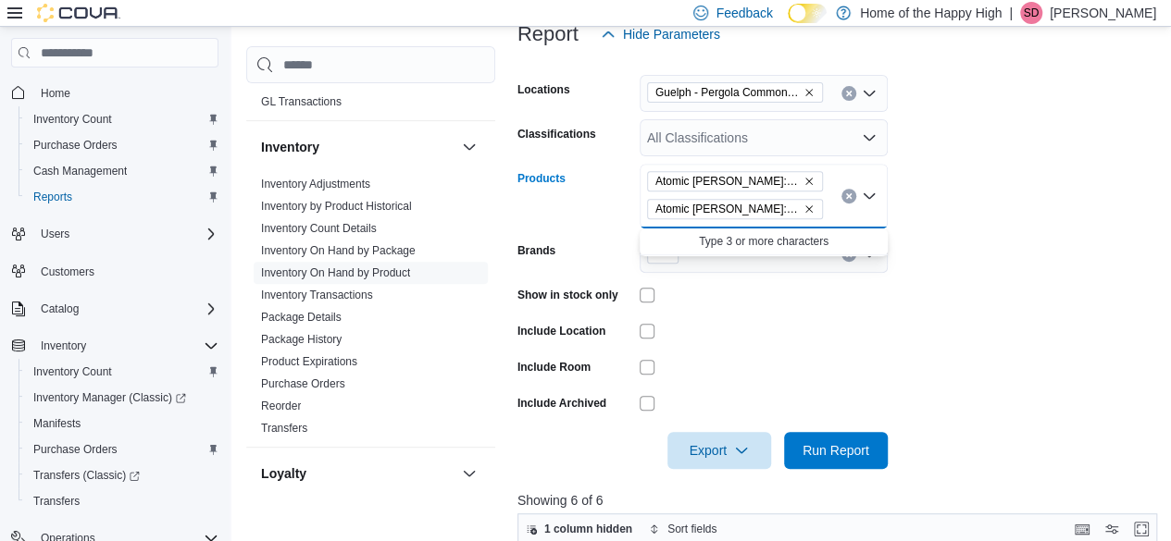
scroll to position [0, 0]
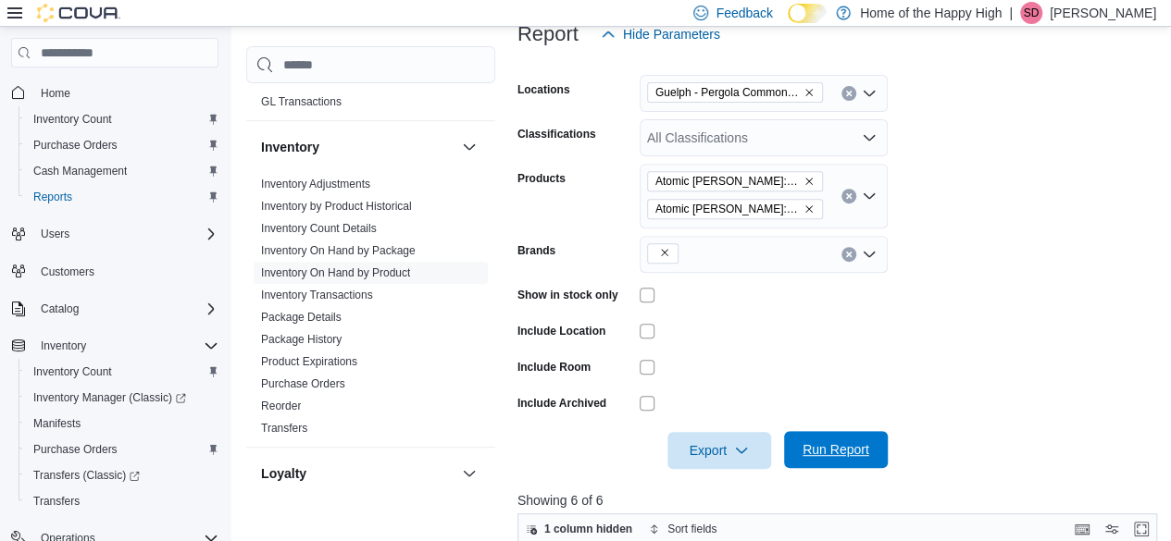
click at [866, 440] on span "Run Report" at bounding box center [835, 449] width 81 height 37
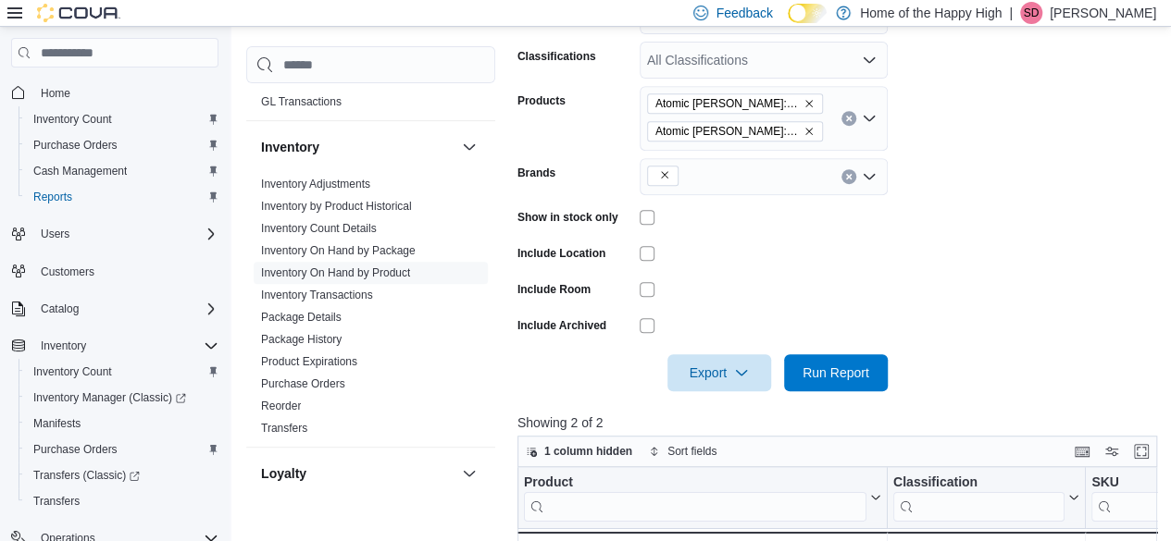
scroll to position [463, 0]
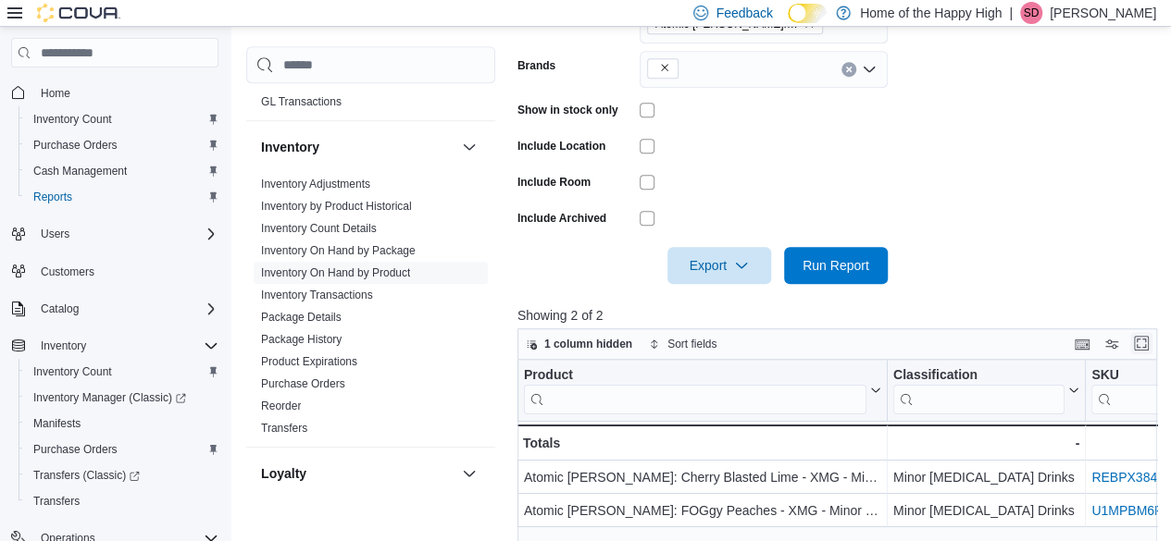
click at [1152, 344] on button "Enter fullscreen" at bounding box center [1141, 343] width 22 height 22
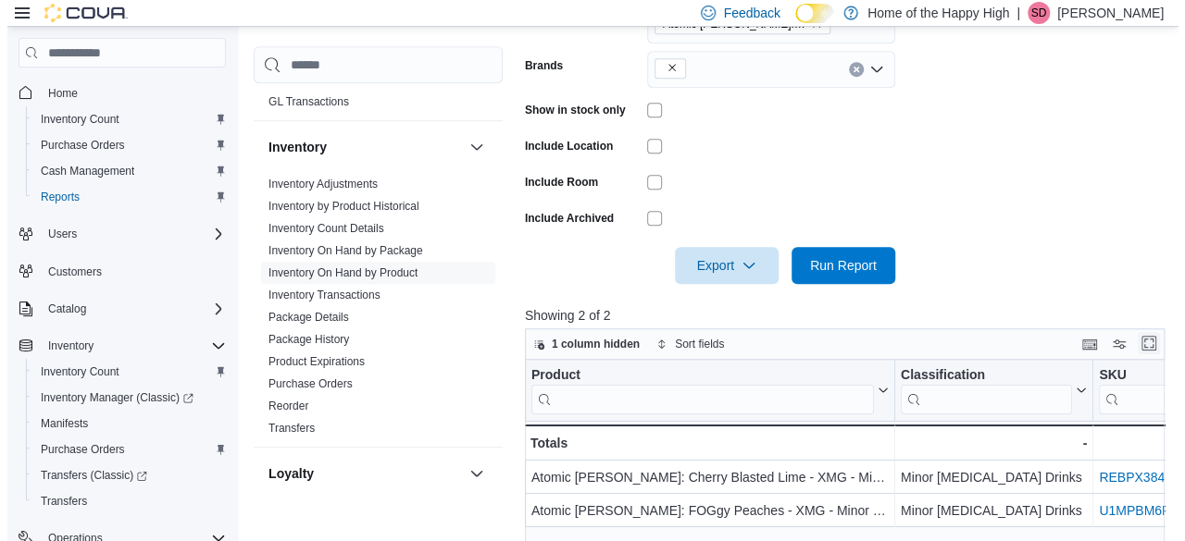
scroll to position [0, 0]
